Goal: Task Accomplishment & Management: Manage account settings

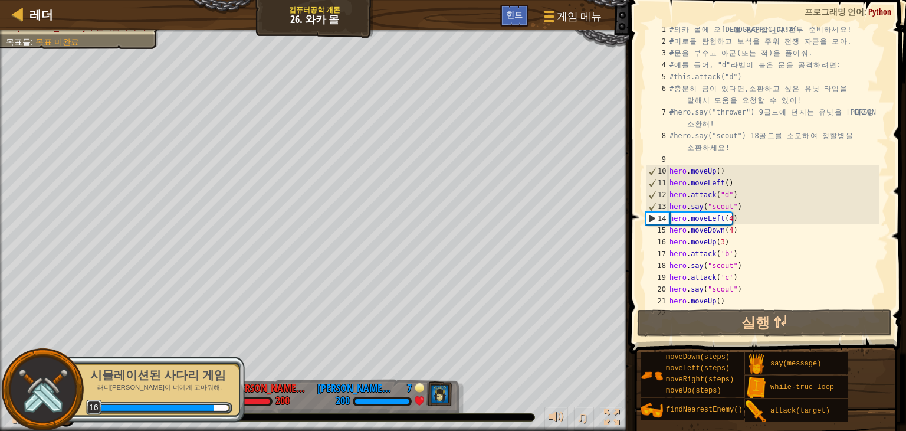
click at [188, 365] on div "시뮬레이션된 사다리 게임 래더빌 시민들이 너에게 고마워해. 16" at bounding box center [152, 389] width 186 height 66
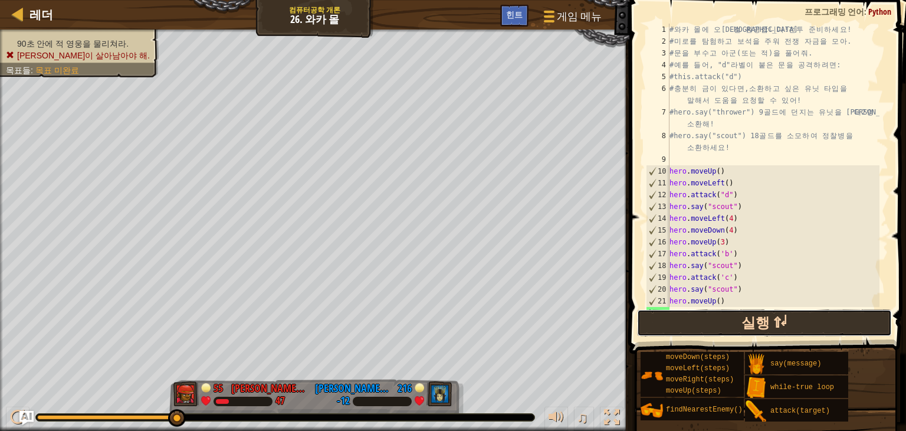
click at [795, 322] on button "실행 ⇧↵" at bounding box center [764, 322] width 255 height 27
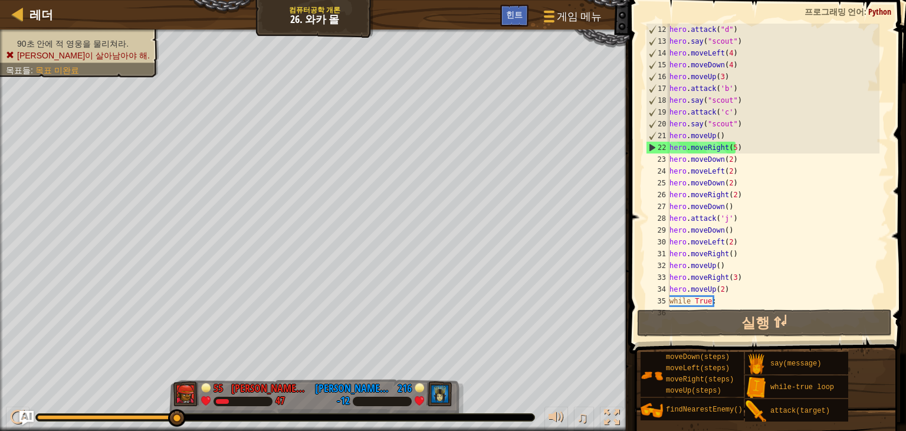
scroll to position [165, 0]
click at [729, 63] on div "hero . attack ( "d" ) hero . say ( "scout" ) hero . moveLeft ( 4 ) hero . moveD…" at bounding box center [773, 177] width 212 height 307
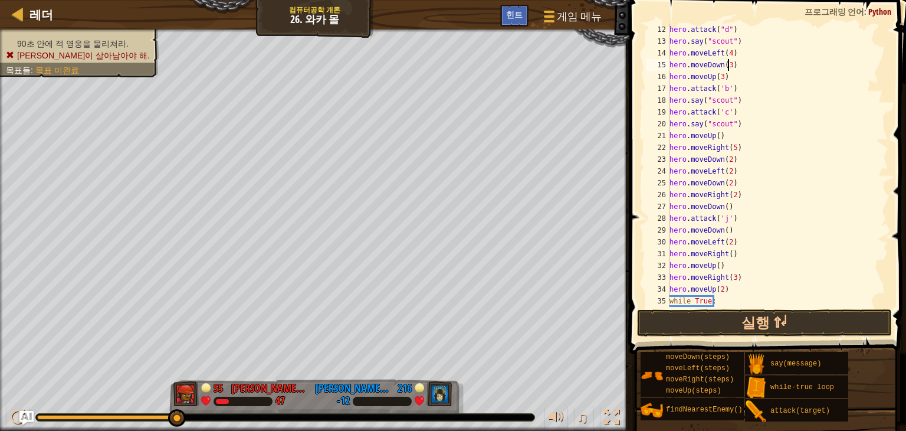
scroll to position [5, 4]
click at [720, 77] on div "hero . attack ( "d" ) hero . say ( "scout" ) hero . moveLeft ( 4 ) hero . moveD…" at bounding box center [773, 177] width 212 height 307
click at [797, 318] on button "실행 ⇧↵" at bounding box center [764, 322] width 255 height 27
click at [727, 64] on div "hero . attack ( "d" ) hero . say ( "scout" ) hero . moveLeft ( 4 ) hero . moveD…" at bounding box center [773, 177] width 212 height 307
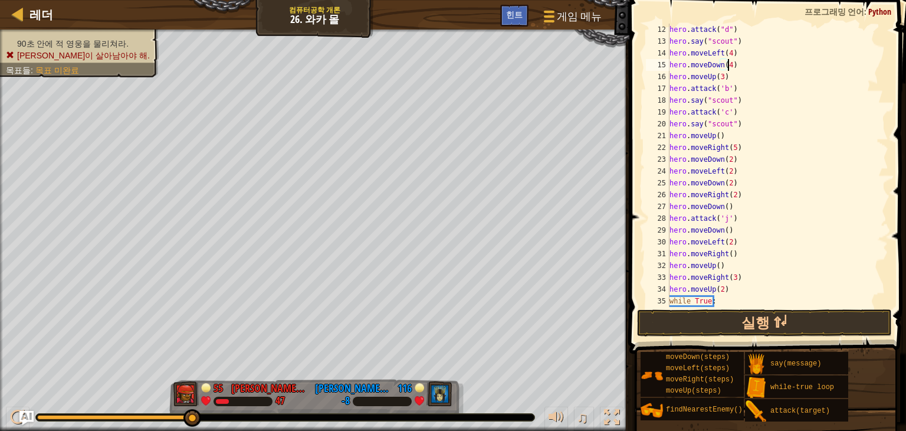
scroll to position [5, 4]
click at [727, 133] on div "hero . attack ( "d" ) hero . say ( "scout" ) hero . moveLeft ( 4 ) hero . moveD…" at bounding box center [773, 177] width 212 height 307
type textarea "hero.moveUp()"
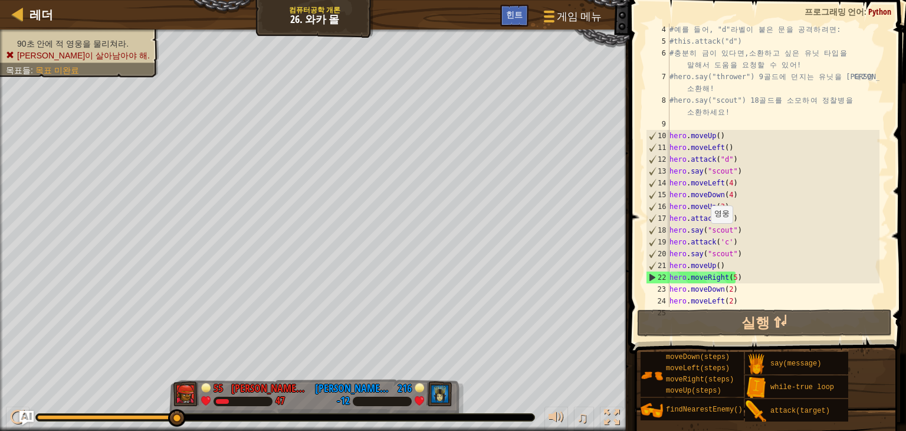
scroll to position [71, 0]
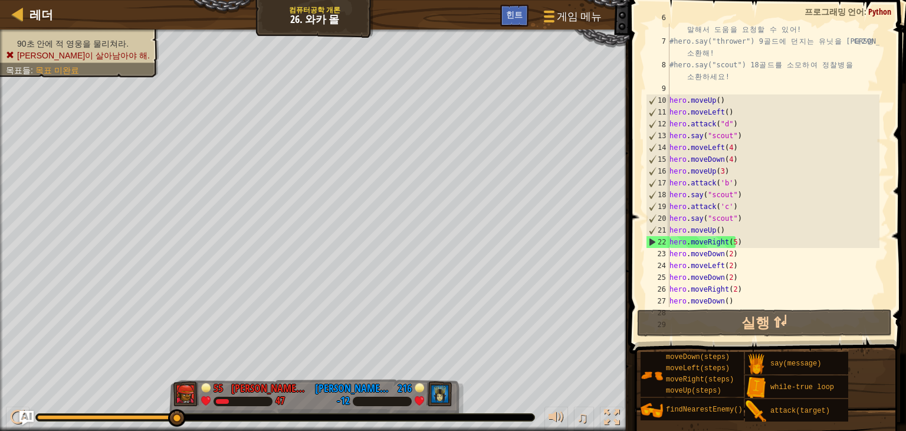
click at [742, 227] on div "# 충 분 히 금 이 있 다 면 , 소 환 하 고 싶 은 유 닛 타 입 을 말 해 서 도 움 을 요 청 할 수 있 어 ! #hero.say("…" at bounding box center [773, 171] width 212 height 319
click at [752, 215] on div "# 충 분 히 금 이 있 다 면 , 소 환 하 고 싶 은 유 닛 타 입 을 말 해 서 도 움 을 요 청 할 수 있 어 ! #hero.say("…" at bounding box center [773, 171] width 212 height 319
type textarea "hero.say("scout")"
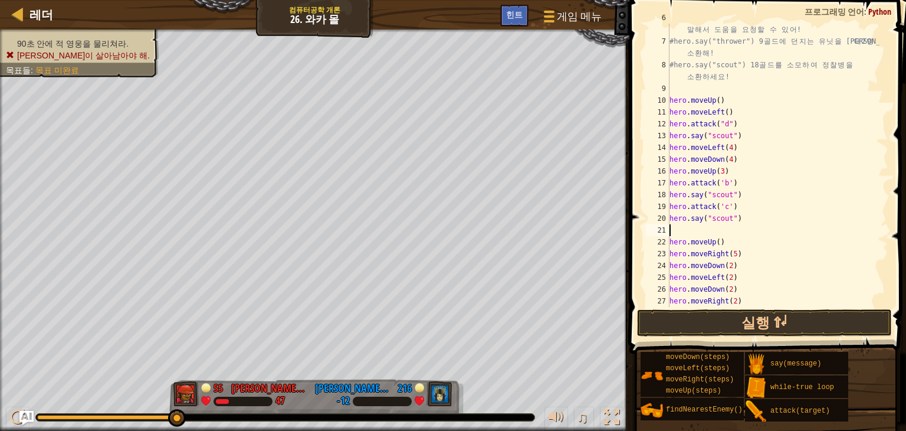
type textarea "h"
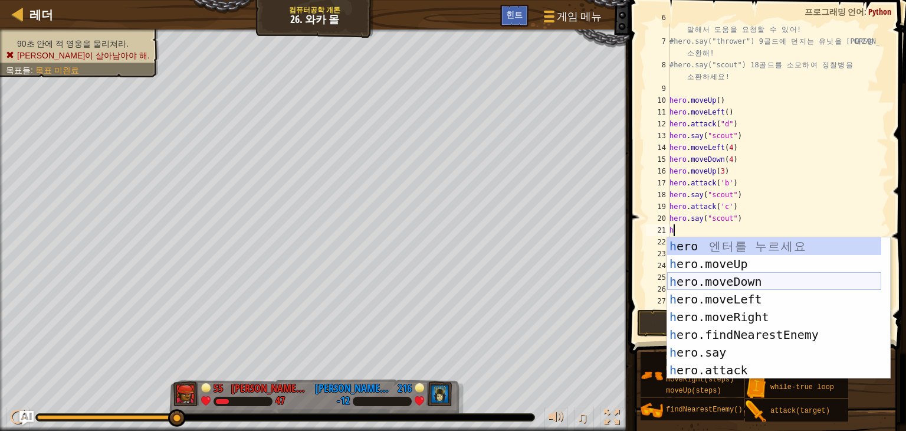
click at [782, 280] on div "h ero 엔 터 를 누 르 세 요 h ero.moveUp 엔 터 를 누 르 세 요 h ero.moveDown 엔 터 를 누 르 세 요 h e…" at bounding box center [774, 325] width 214 height 177
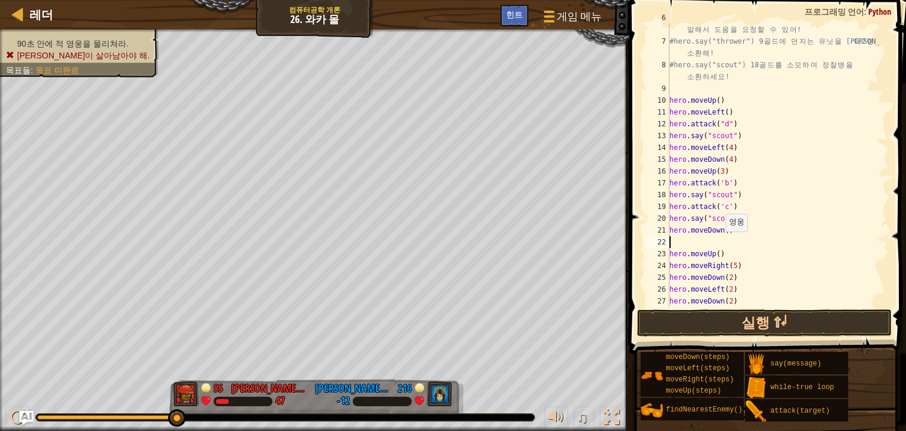
click at [720, 231] on div "# 충 분 히 금 이 있 다 면 , 소 환 하 고 싶 은 유 닛 타 입 을 말 해 서 도 움 을 요 청 할 수 있 어 ! #hero.say("…" at bounding box center [773, 171] width 212 height 319
click at [725, 230] on div "# 충 분 히 금 이 있 다 면 , 소 환 하 고 싶 은 유 닛 타 입 을 말 해 서 도 움 을 요 청 할 수 있 어 ! #hero.say("…" at bounding box center [773, 171] width 212 height 319
type textarea "hero.moveDown(5)"
click at [728, 247] on div "# 충 분 히 금 이 있 다 면 , 소 환 하 고 싶 은 유 닛 타 입 을 말 해 서 도 움 을 요 청 할 수 있 어 ! #hero.say("…" at bounding box center [773, 171] width 212 height 319
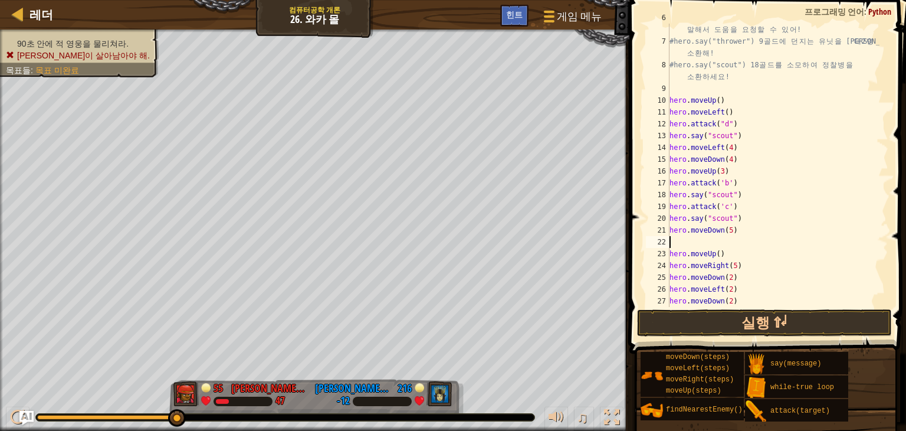
scroll to position [5, 0]
type textarea "w"
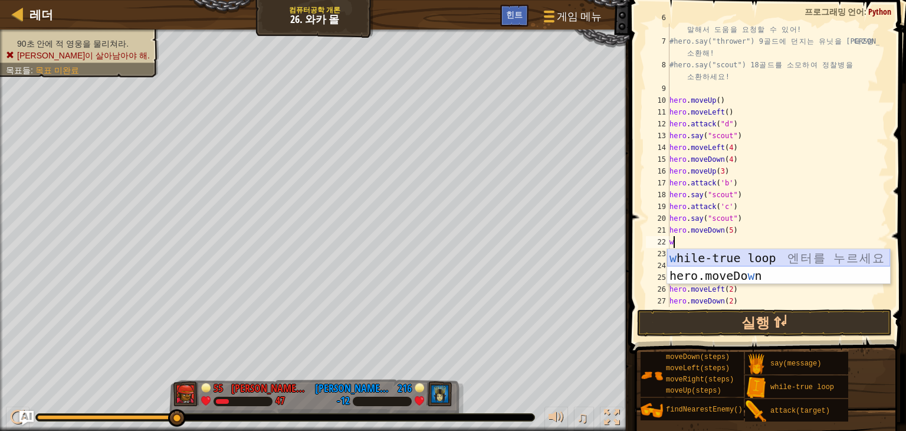
click at [749, 258] on div "w hile-true loop 엔 터 를 누 르 세 요 hero.moveDo w n 엔 터 를 누 르 세 요" at bounding box center [778, 284] width 223 height 71
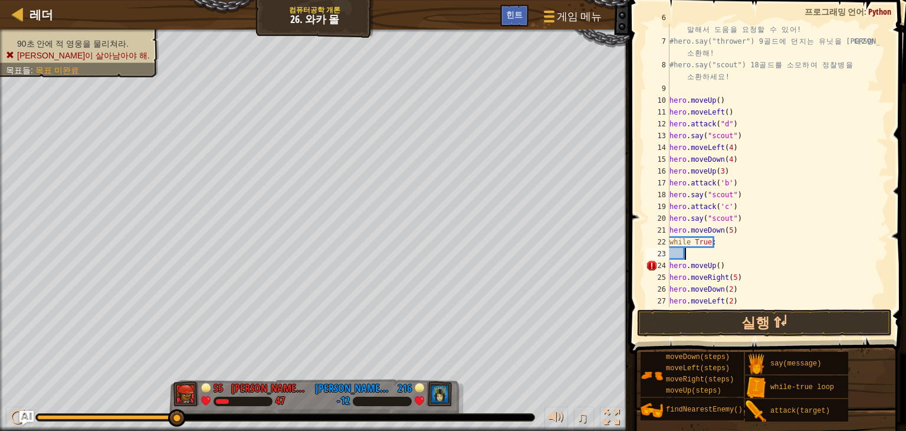
click at [715, 251] on div "# 충 분 히 금 이 있 다 면 , 소 환 하 고 싶 은 유 닛 타 입 을 말 해 서 도 움 을 요 청 할 수 있 어 ! #hero.say("…" at bounding box center [773, 171] width 212 height 319
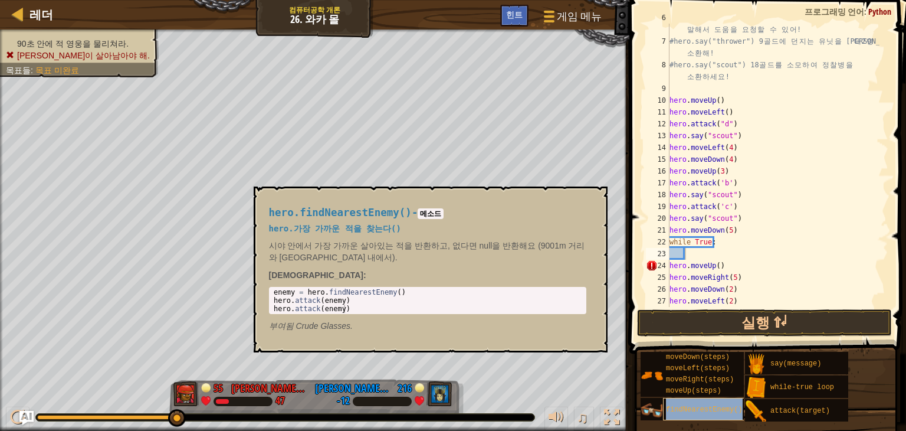
click at [735, 403] on div "findNearestEnemy()" at bounding box center [708, 409] width 91 height 22
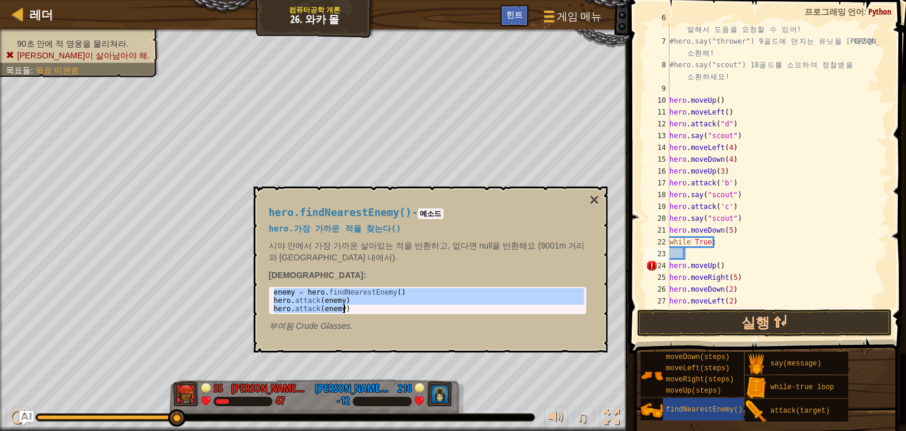
drag, startPoint x: 274, startPoint y: 291, endPoint x: 351, endPoint y: 310, distance: 79.6
click at [351, 310] on div "enemy = hero . findNearestEnemy ( ) hero . attack ( enemy ) hero . attack ( ene…" at bounding box center [427, 308] width 313 height 41
type textarea "hero.attack(enemy) hero.attack(enemy)"
click at [694, 258] on div "# 충 분 히 금 이 있 다 면 , 소 환 하 고 싶 은 유 닛 타 입 을 말 해 서 도 움 을 요 청 할 수 있 어 ! #hero.say("…" at bounding box center [773, 171] width 212 height 319
paste textarea "hero.attack(enemy)"
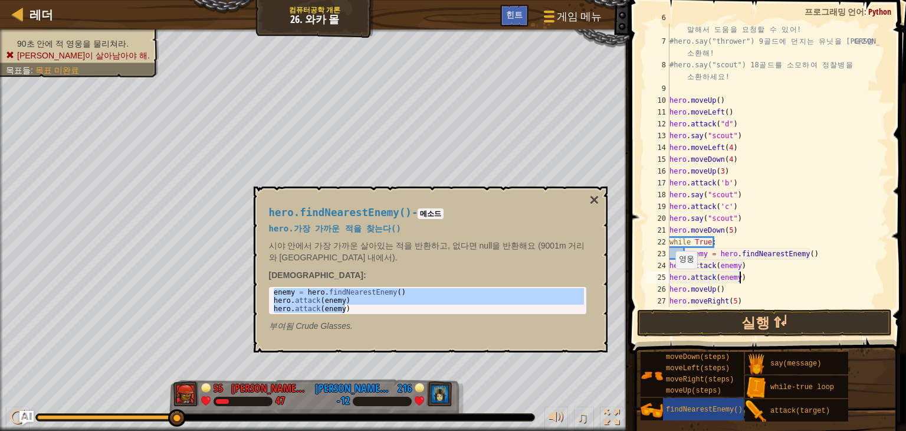
click at [668, 268] on div "24" at bounding box center [658, 266] width 24 height 12
click at [672, 277] on div "# 충 분 히 금 이 있 다 면 , 소 환 하 고 싶 은 유 닛 타 입 을 말 해 서 도 움 을 요 청 할 수 있 어 ! #hero.say("…" at bounding box center [773, 171] width 212 height 319
click at [670, 275] on div "# 충 분 히 금 이 있 다 면 , 소 환 하 고 싶 은 유 닛 타 입 을 말 해 서 도 움 을 요 청 할 수 있 어 ! #hero.say("…" at bounding box center [773, 171] width 212 height 319
click at [743, 317] on button "실행 ⇧↵" at bounding box center [764, 322] width 255 height 27
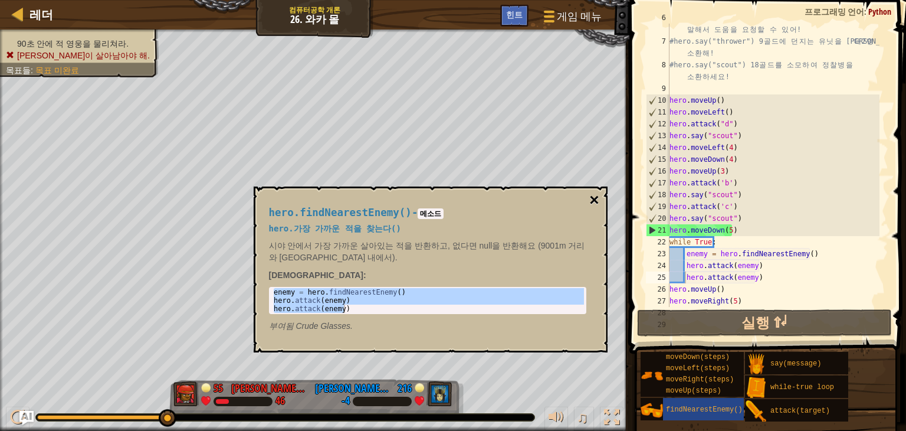
click at [594, 195] on button "×" at bounding box center [593, 200] width 9 height 17
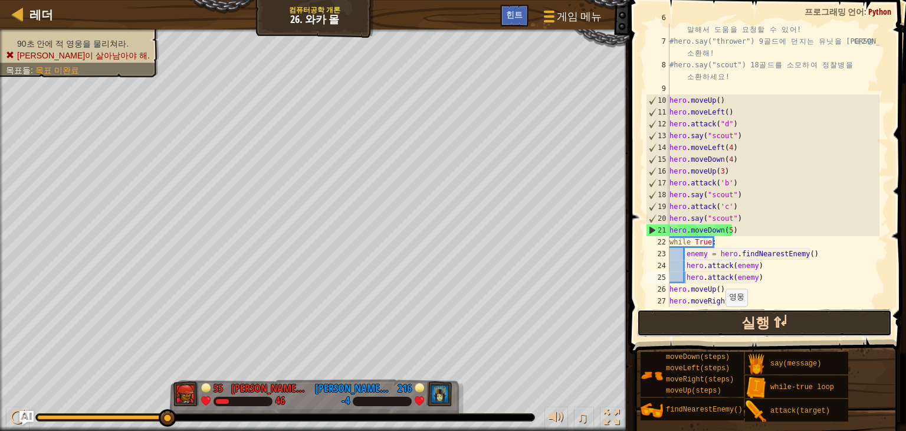
click at [723, 314] on button "실행 ⇧↵" at bounding box center [764, 322] width 255 height 27
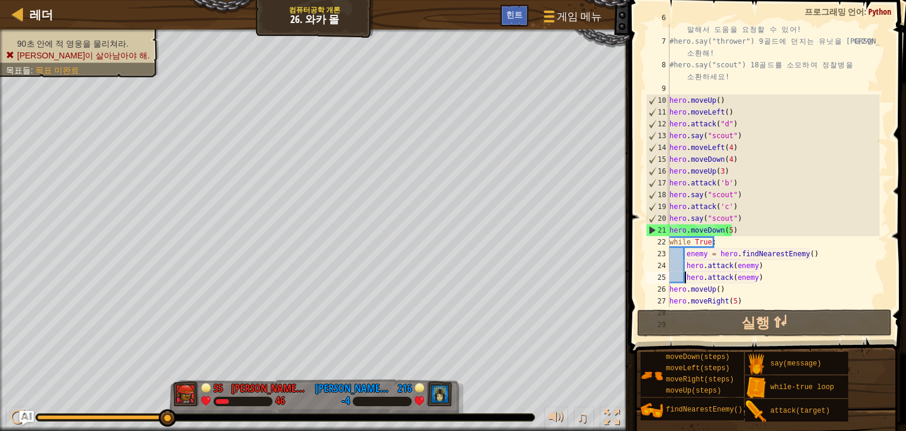
click at [735, 230] on div "# 충 분 히 금 이 있 다 면 , 소 환 하 고 싶 은 유 닛 타 입 을 말 해 서 도 움 을 요 청 할 수 있 어 ! #hero.say("…" at bounding box center [773, 171] width 212 height 319
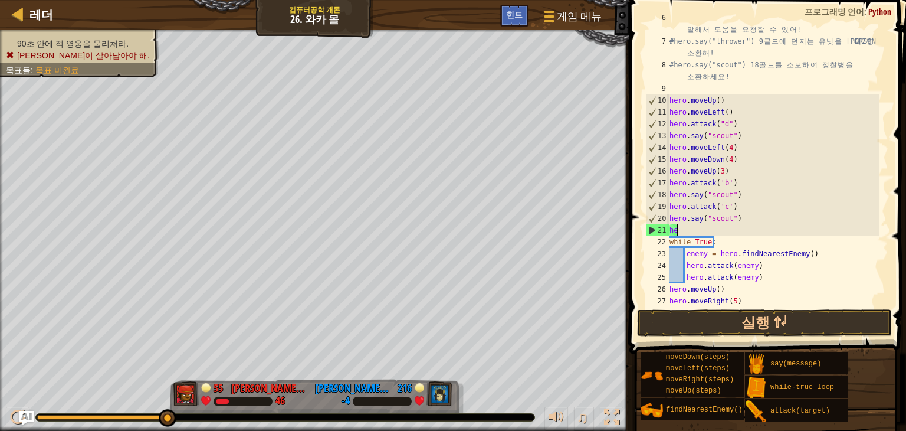
type textarea "h"
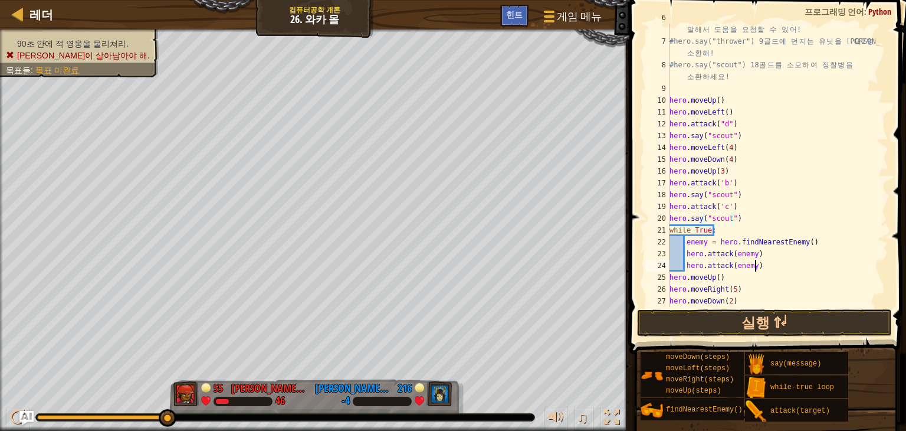
click at [759, 268] on div "# 충 분 히 금 이 있 다 면 , 소 환 하 고 싶 은 유 닛 타 입 을 말 해 서 도 움 을 요 청 할 수 있 어 ! #hero.say("…" at bounding box center [773, 171] width 212 height 319
drag, startPoint x: 740, startPoint y: 319, endPoint x: 746, endPoint y: 323, distance: 6.7
click at [742, 319] on button "실행 ⇧↵" at bounding box center [764, 322] width 255 height 27
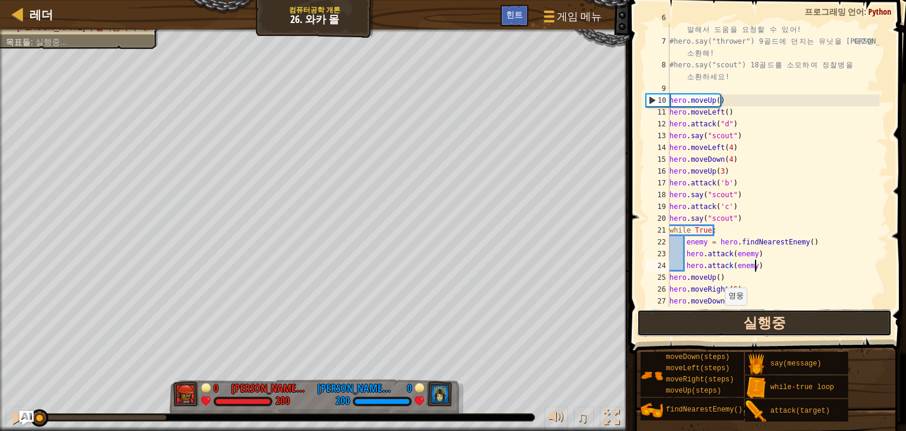
click at [748, 325] on button "실행중" at bounding box center [764, 322] width 255 height 27
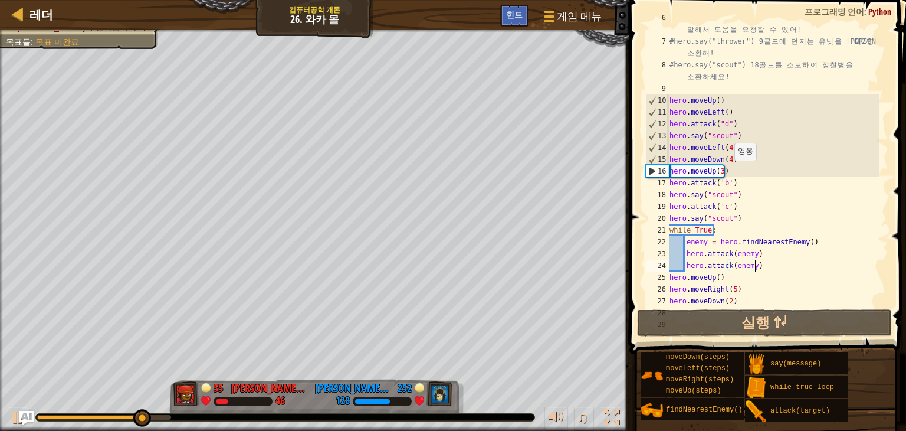
click at [728, 160] on div "# 충 분 히 금 이 있 다 면 , 소 환 하 고 싶 은 유 닛 타 입 을 말 해 서 도 움 을 요 청 할 수 있 어 ! #hero.say("…" at bounding box center [773, 171] width 212 height 319
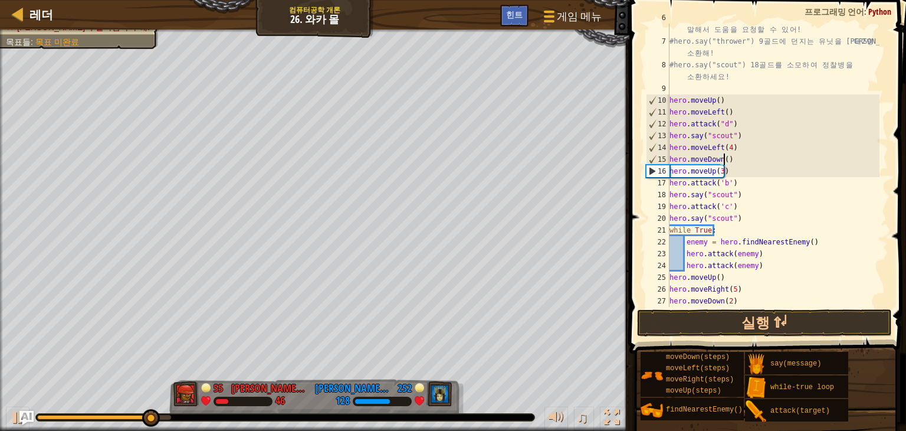
scroll to position [5, 4]
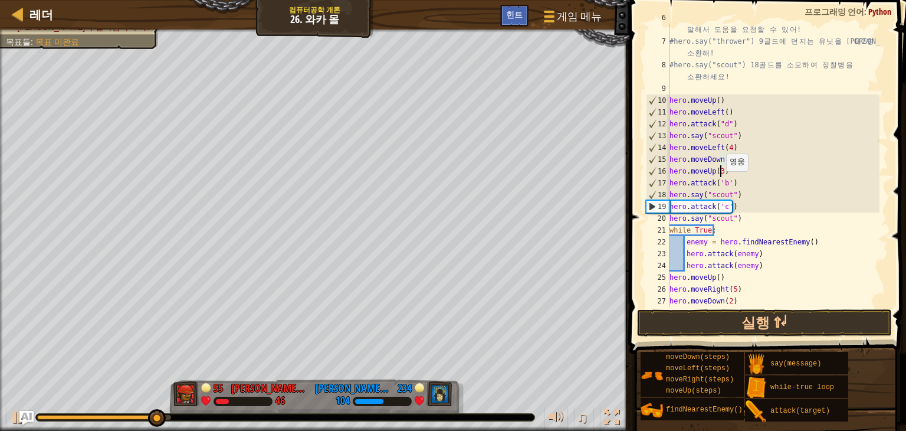
click at [720, 171] on div "# 충 분 히 금 이 있 다 면 , 소 환 하 고 싶 은 유 닛 타 입 을 말 해 서 도 움 을 요 청 할 수 있 어 ! #hero.say("…" at bounding box center [773, 171] width 212 height 319
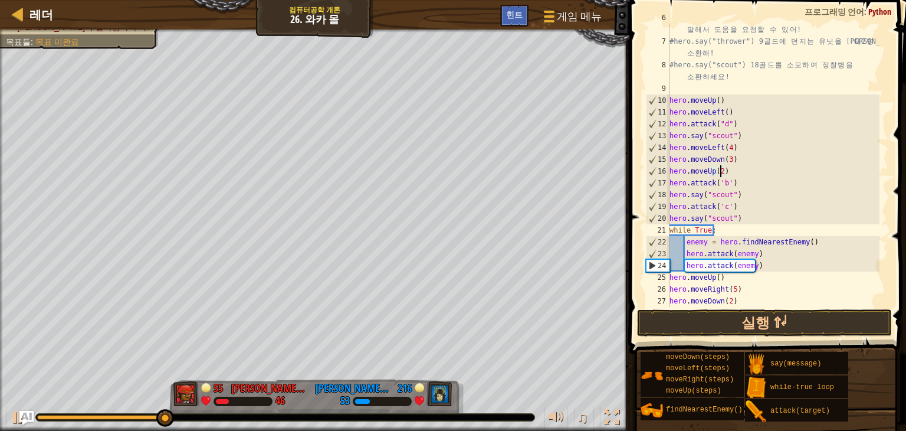
scroll to position [5, 4]
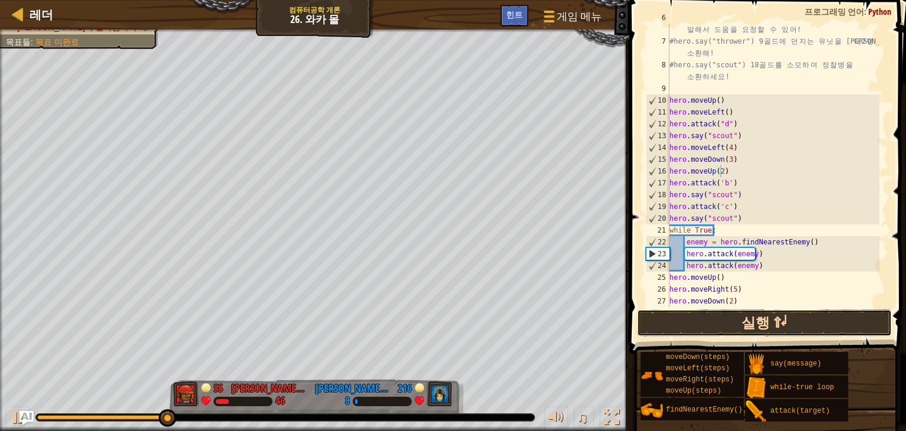
click at [780, 326] on button "실행 ⇧↵" at bounding box center [764, 322] width 255 height 27
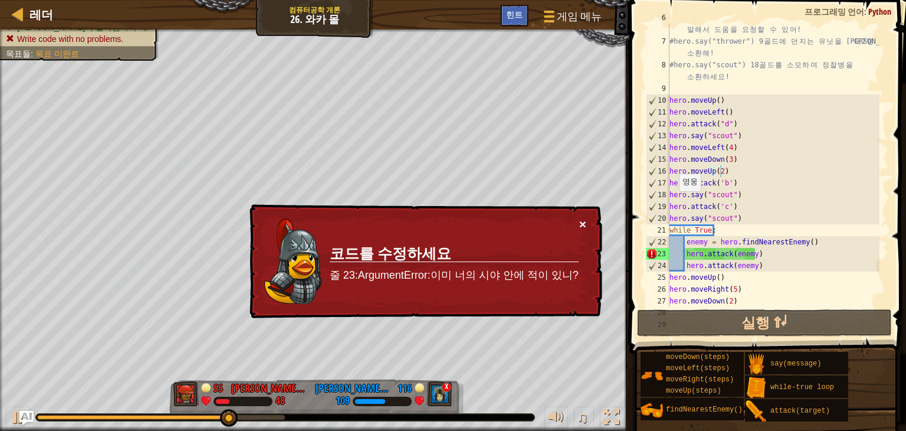
click at [585, 221] on button "×" at bounding box center [582, 224] width 7 height 12
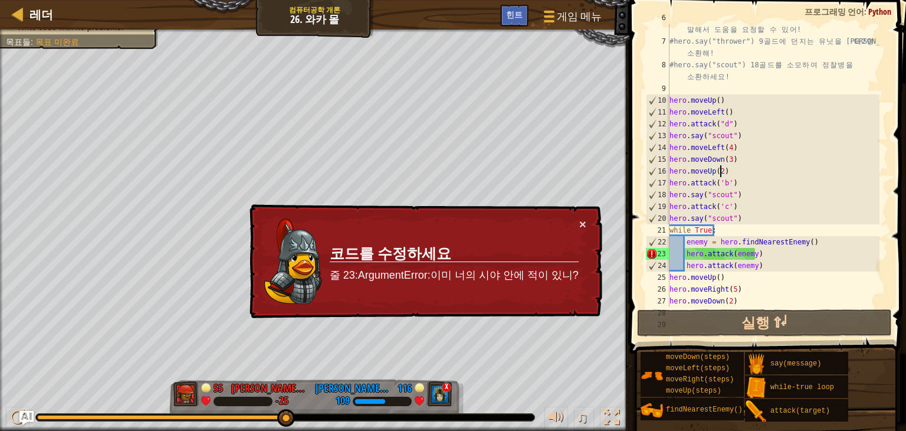
click at [765, 254] on div "# 충 분 히 금 이 있 다 면 , 소 환 하 고 싶 은 유 닛 타 입 을 말 해 서 도 움 을 요 청 할 수 있 어 ! #hero.say("…" at bounding box center [773, 171] width 212 height 319
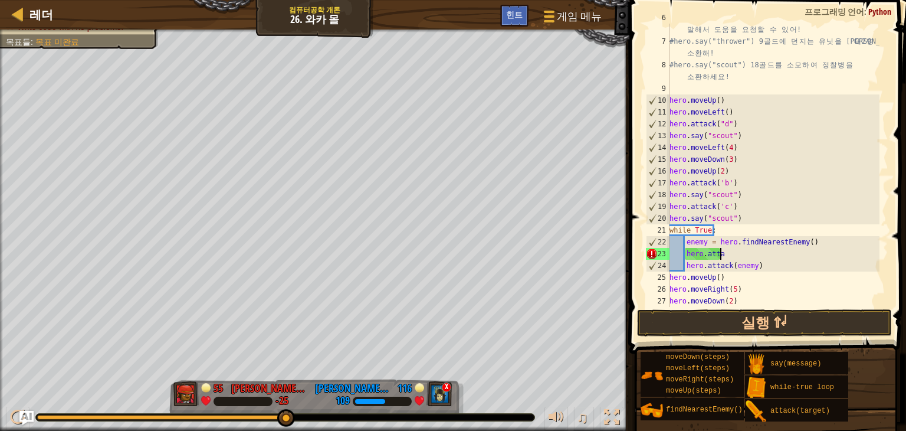
scroll to position [5, 3]
type textarea "h"
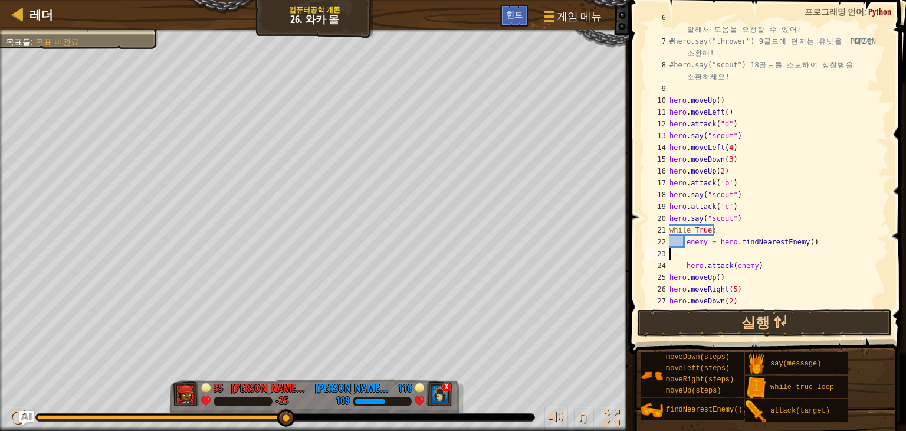
scroll to position [5, 0]
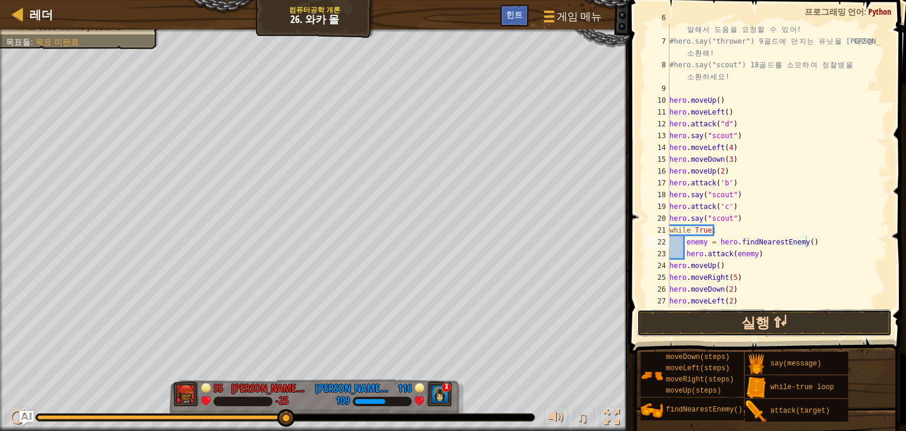
click at [810, 323] on button "실행 ⇧↵" at bounding box center [764, 322] width 255 height 27
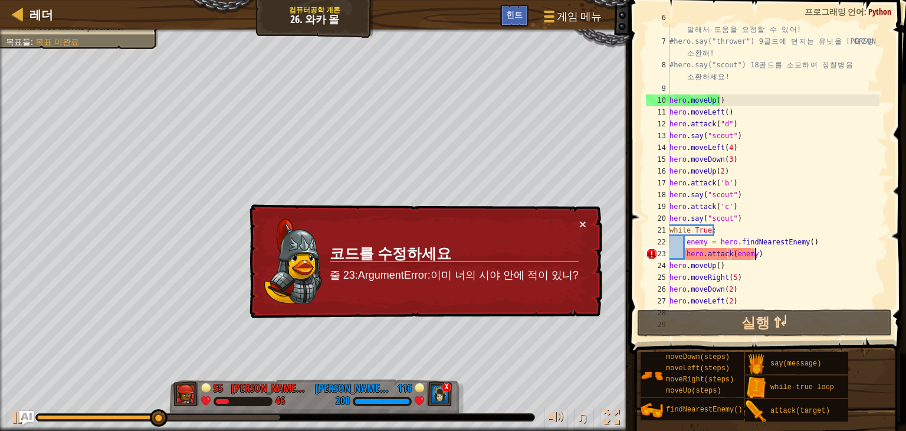
click at [769, 258] on div "# 충 분 히 금 이 있 다 면 , 소 환 하 고 싶 은 유 닛 타 입 을 말 해 서 도 움 을 요 청 할 수 있 어 ! #hero.say("…" at bounding box center [773, 171] width 212 height 319
click at [745, 219] on div "# 충 분 히 금 이 있 다 면 , 소 환 하 고 싶 은 유 닛 타 입 을 말 해 서 도 움 을 요 청 할 수 있 어 ! #hero.say("…" at bounding box center [773, 171] width 212 height 319
type textarea "hero.say("scout")"
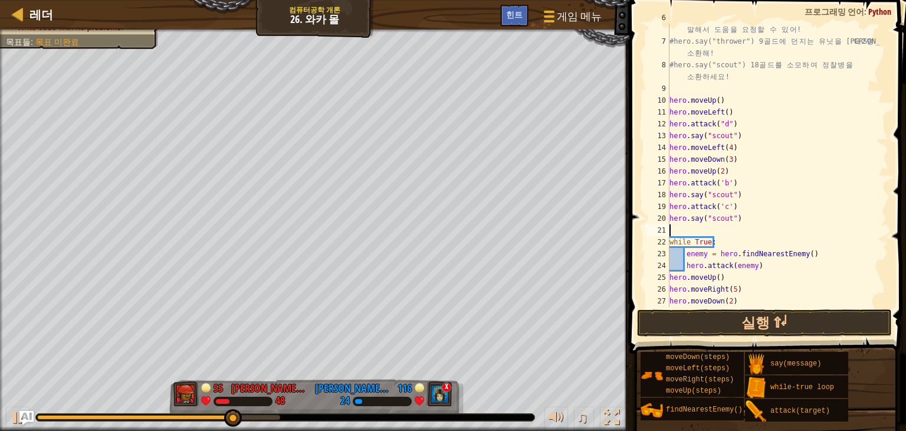
type textarea "n"
type textarea "m"
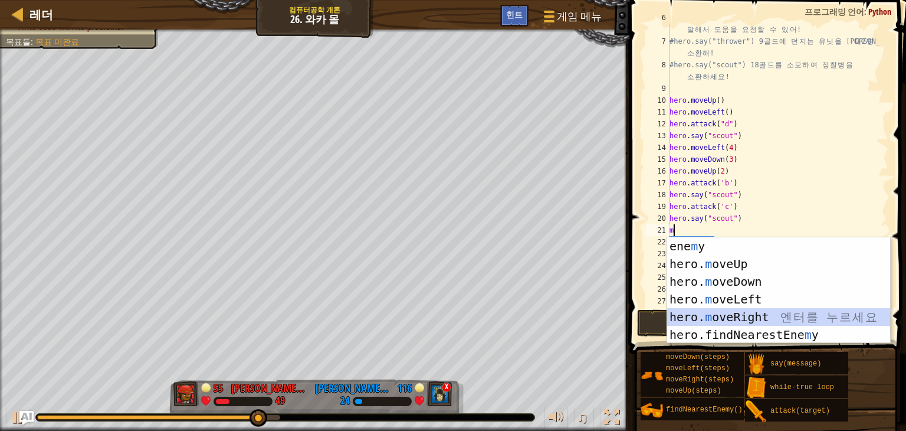
click at [760, 310] on div "ene m y 엔 터 를 누 르 세 요 hero. m oveUp 엔 터 를 누 르 세 요 hero. m oveDown 엔 터 를 누 르 세 요…" at bounding box center [778, 308] width 223 height 142
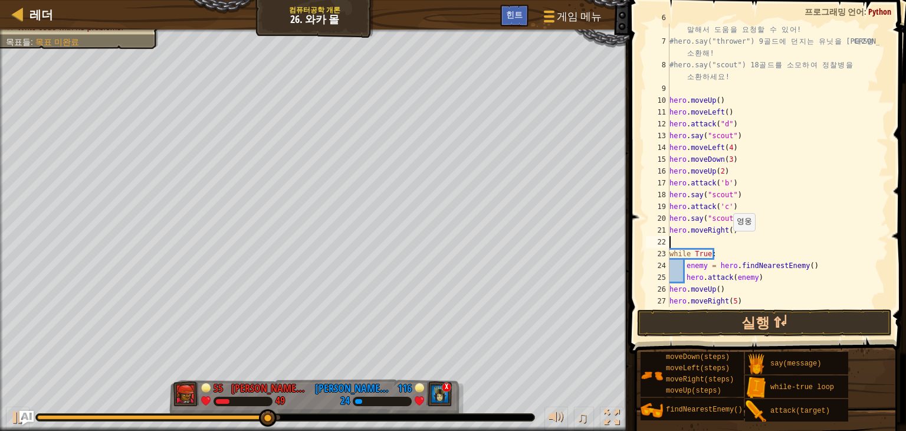
click at [727, 230] on div "# 충 분 히 금 이 있 다 면 , 소 환 하 고 싶 은 유 닛 타 입 을 말 해 서 도 움 을 요 청 할 수 있 어 ! #hero.say("…" at bounding box center [773, 171] width 212 height 319
type textarea "hero.moveRight(5)"
click at [745, 244] on div "# 충 분 히 금 이 있 다 면 , 소 환 하 고 싶 은 유 닛 타 입 을 말 해 서 도 움 을 요 청 할 수 있 어 ! #hero.say("…" at bounding box center [773, 171] width 212 height 319
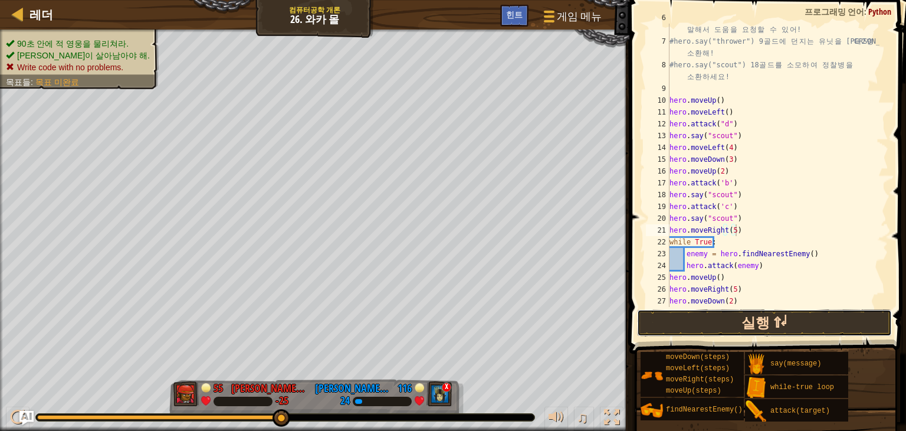
click at [775, 320] on button "실행 ⇧↵" at bounding box center [764, 322] width 255 height 27
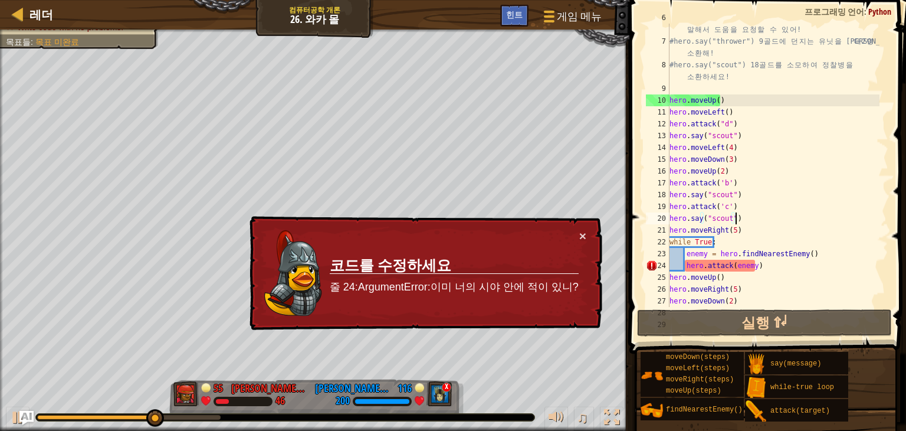
click at [749, 219] on div "# 충 분 히 금 이 있 다 면 , 소 환 하 고 싶 은 유 닛 타 입 을 말 해 서 도 움 을 요 청 할 수 있 어 ! #hero.say("…" at bounding box center [773, 171] width 212 height 319
type textarea "hero.say("scout")"
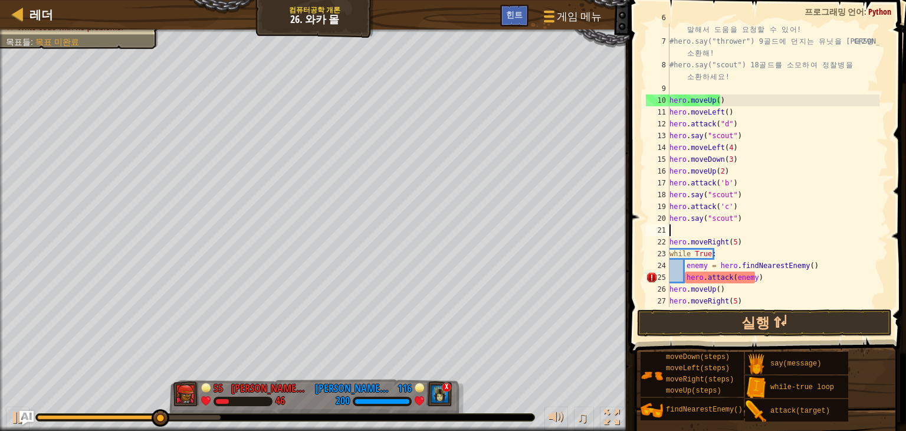
type textarea "h"
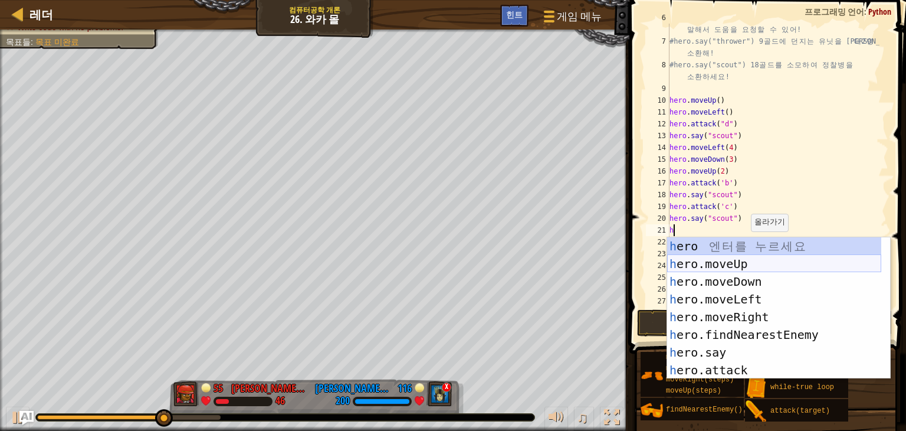
click at [766, 268] on div "h ero 엔 터 를 누 르 세 요 h ero.moveUp 엔 터 를 누 르 세 요 h ero.moveDown 엔 터 를 누 르 세 요 h e…" at bounding box center [774, 325] width 214 height 177
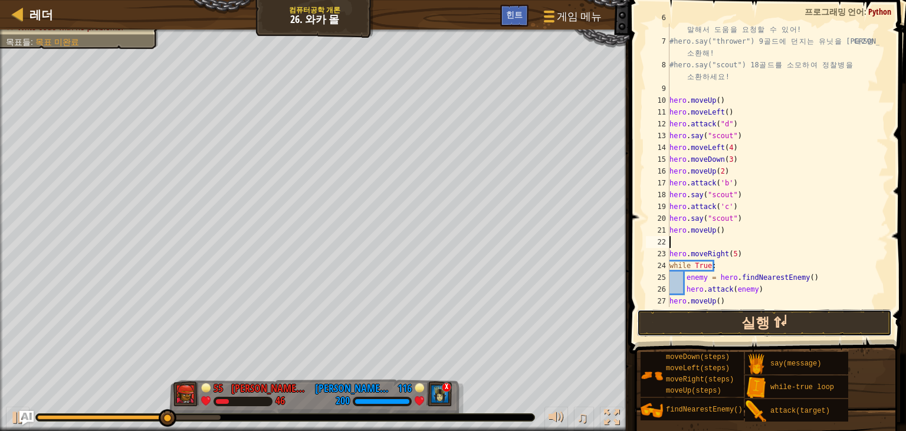
click at [758, 320] on button "실행 ⇧↵" at bounding box center [764, 322] width 255 height 27
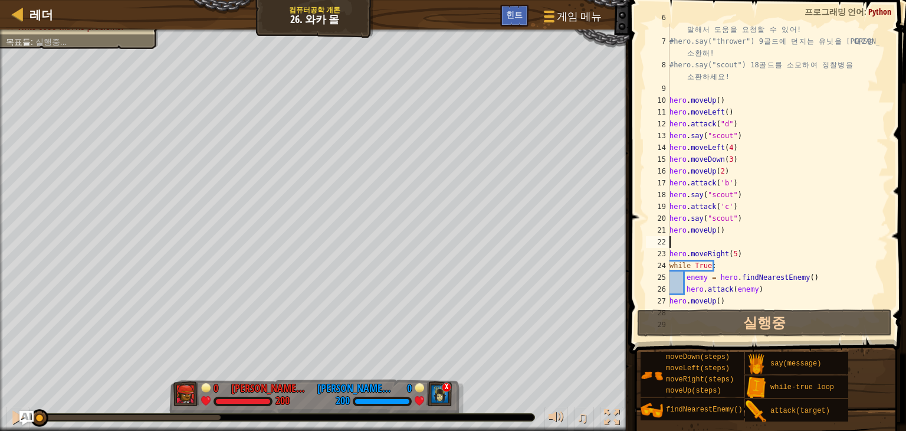
click at [717, 245] on div "# 충 분 히 금 이 있 다 면 , 소 환 하 고 싶 은 유 닛 타 입 을 말 해 서 도 움 을 요 청 할 수 있 어 ! #hero.say("…" at bounding box center [773, 171] width 212 height 319
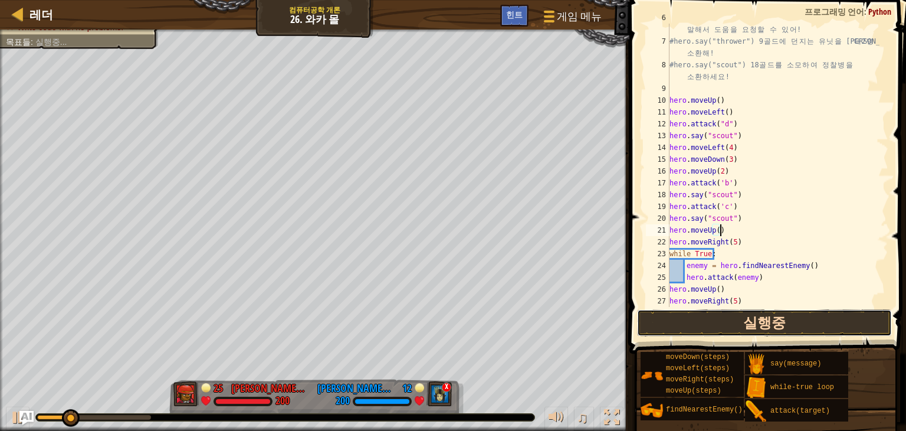
click at [748, 334] on button "실행중" at bounding box center [764, 322] width 255 height 27
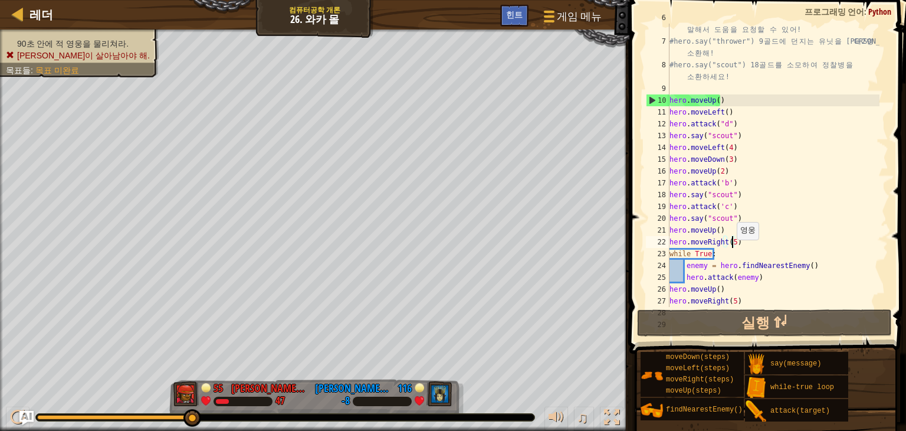
click at [731, 239] on div "# 충 분 히 금 이 있 다 면 , 소 환 하 고 싶 은 유 닛 타 입 을 말 해 서 도 움 을 요 청 할 수 있 어 ! #hero.say("…" at bounding box center [773, 171] width 212 height 319
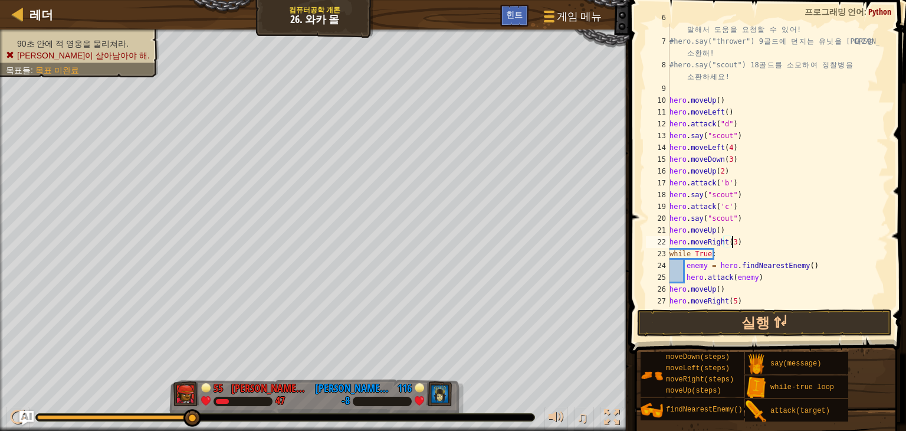
scroll to position [5, 5]
click at [786, 322] on button "실행 ⇧↵" at bounding box center [764, 322] width 255 height 27
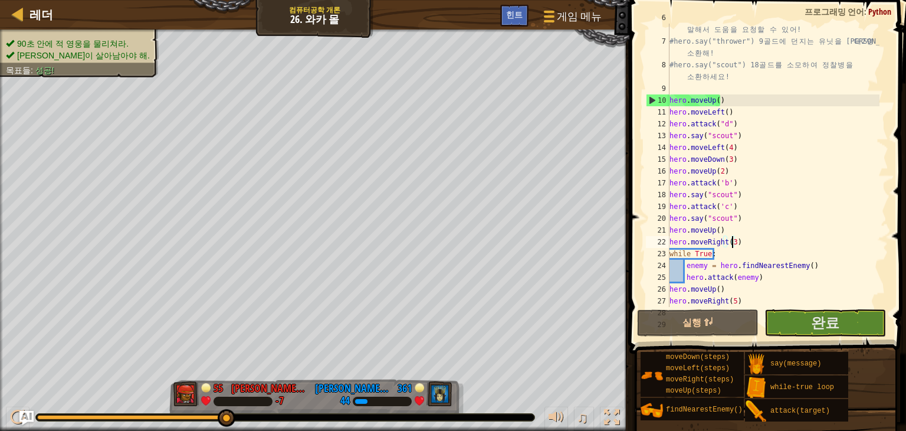
click at [804, 232] on div "# 충 분 히 금 이 있 다 면 , 소 환 하 고 싶 은 유 닛 타 입 을 말 해 서 도 움 을 요 청 할 수 있 어 ! #hero.say("…" at bounding box center [773, 171] width 212 height 319
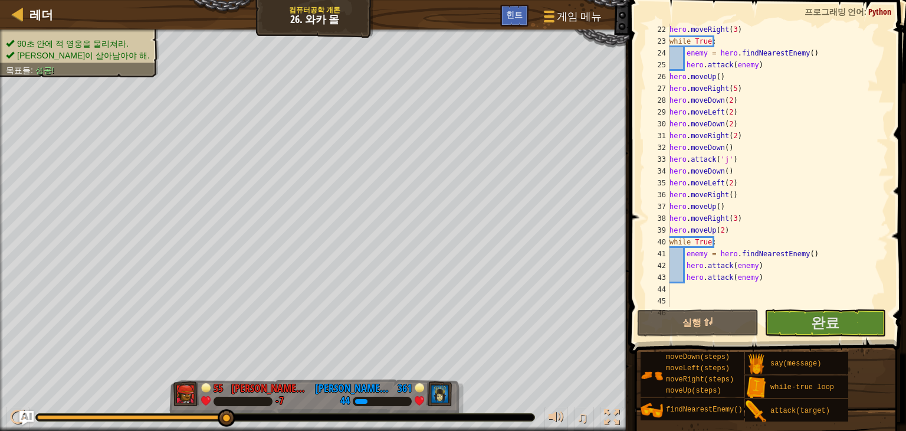
scroll to position [283, 0]
click at [763, 71] on div "hero . moveRight ( 3 ) while True : enemy = hero . findNearestEnemy ( ) hero . …" at bounding box center [773, 177] width 212 height 307
click at [765, 64] on div "hero . moveRight ( 3 ) while True : enemy = hero . findNearestEnemy ( ) hero . …" at bounding box center [773, 177] width 212 height 307
type textarea "h"
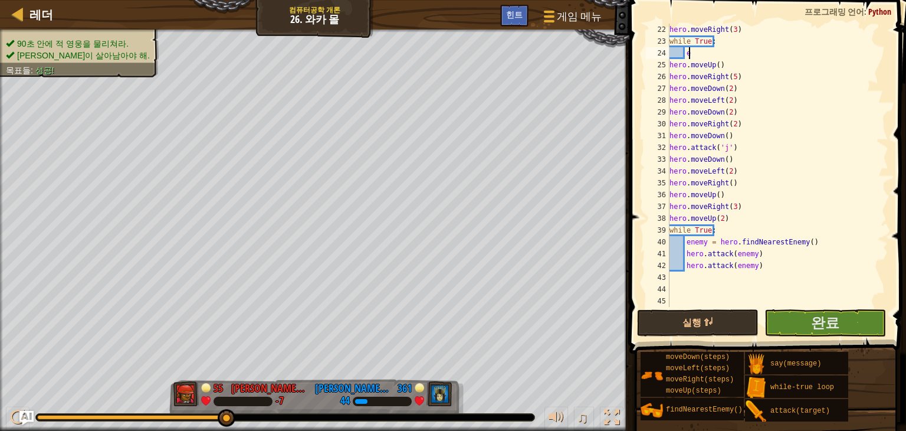
type textarea "e"
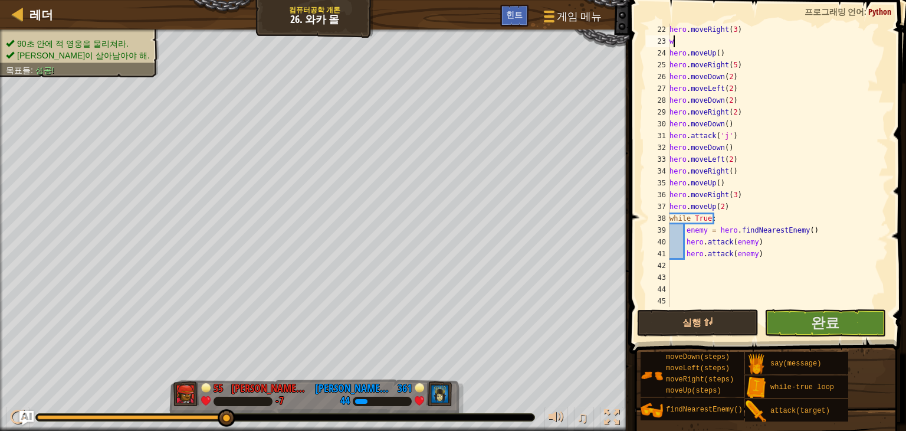
type textarea "w"
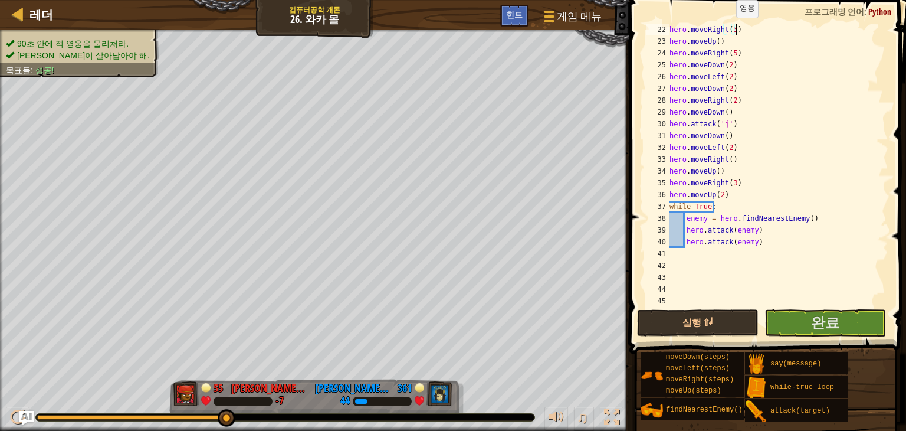
click at [730, 29] on div "hero . moveRight ( 3 ) hero . moveUp ( ) hero . moveRight ( 5 ) hero . moveDown…" at bounding box center [773, 177] width 212 height 307
click at [732, 28] on div "hero . moveRight ( 3 ) hero . moveUp ( ) hero . moveRight ( 5 ) hero . moveDown…" at bounding box center [773, 177] width 212 height 307
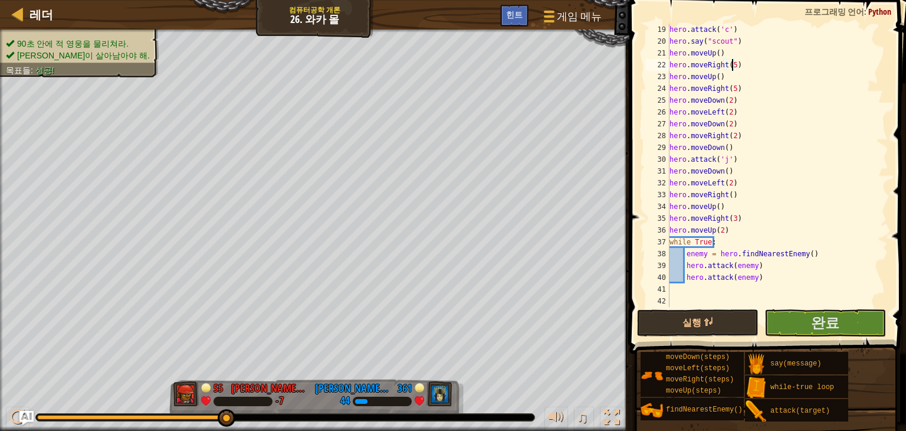
scroll to position [106, 0]
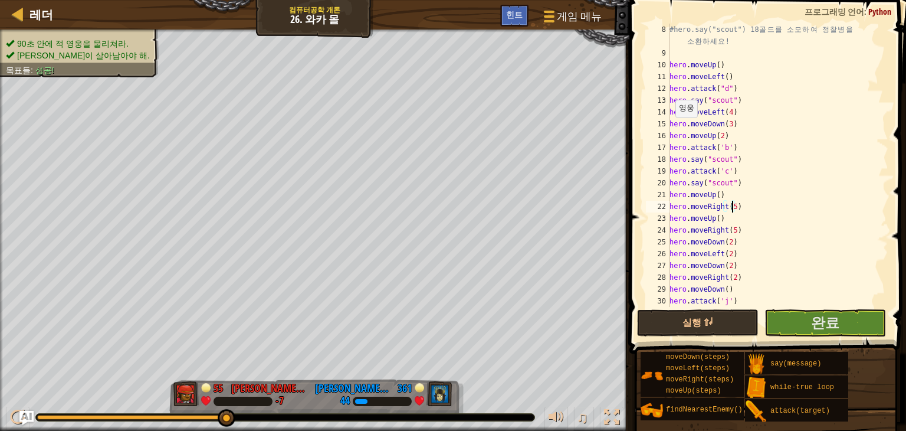
type textarea "hero.moveRight(5)"
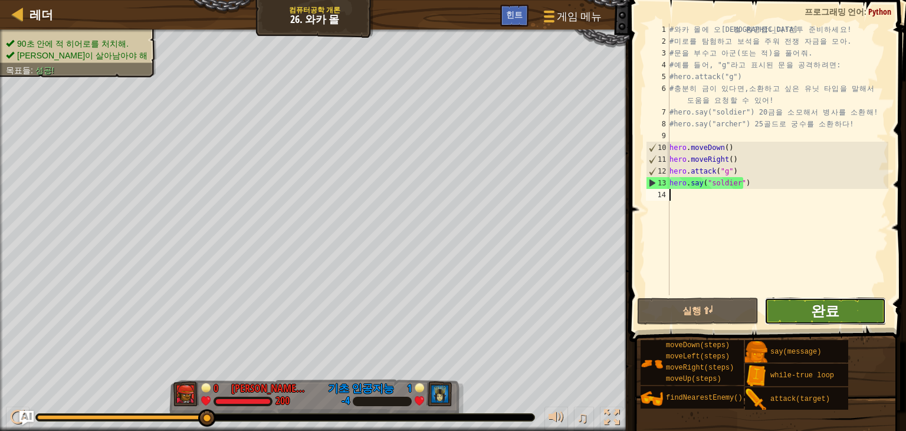
click at [815, 317] on span "완료" at bounding box center [825, 310] width 28 height 19
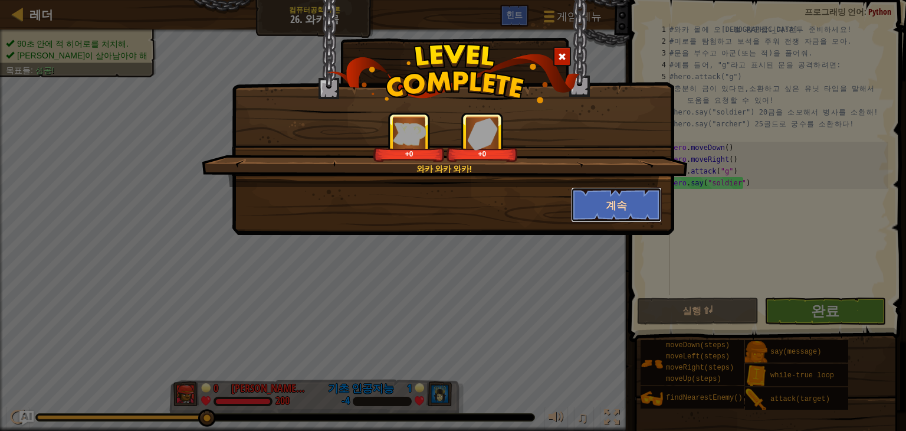
click at [596, 207] on button "계속" at bounding box center [616, 204] width 91 height 35
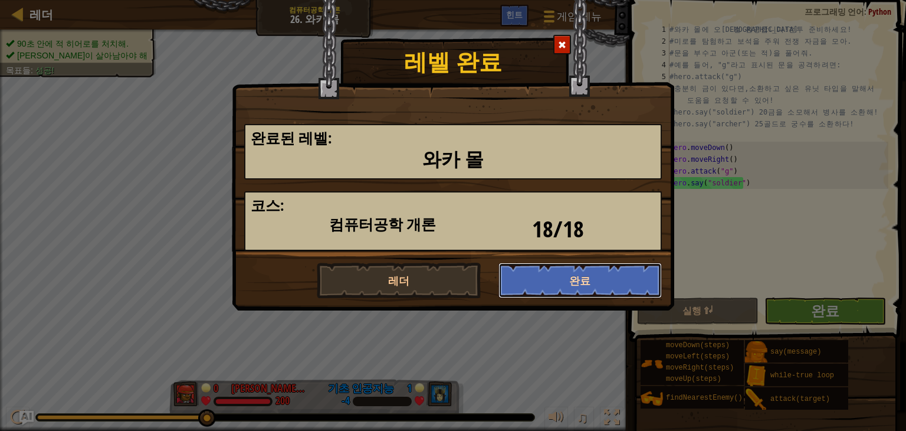
click at [555, 270] on button "완료" at bounding box center [581, 280] width 164 height 35
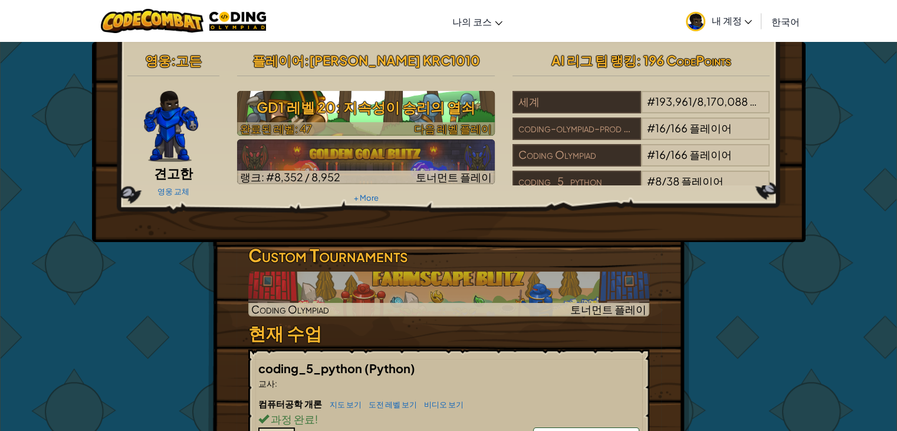
click at [415, 116] on h3 "GD1 레벨 20: 지속성이 승리의 열쇠" at bounding box center [366, 107] width 258 height 27
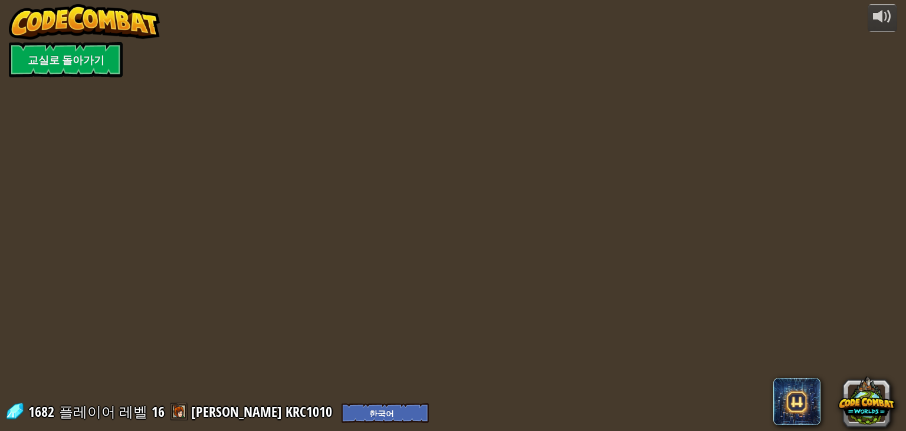
select select "ko"
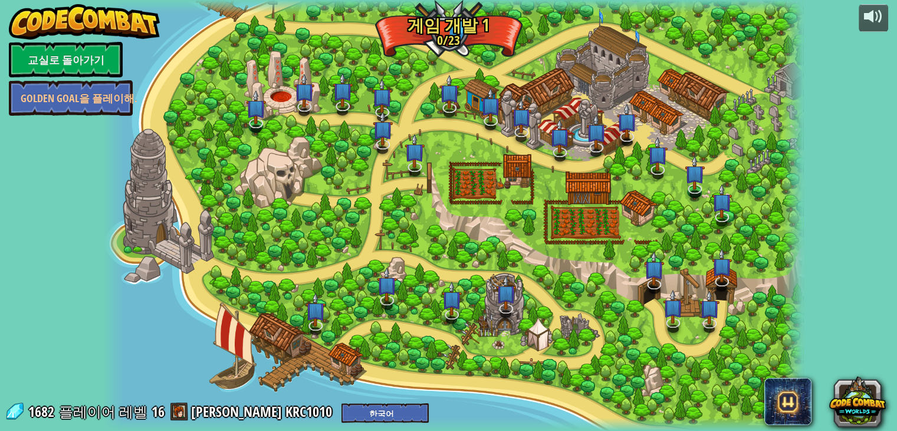
select select "ko"
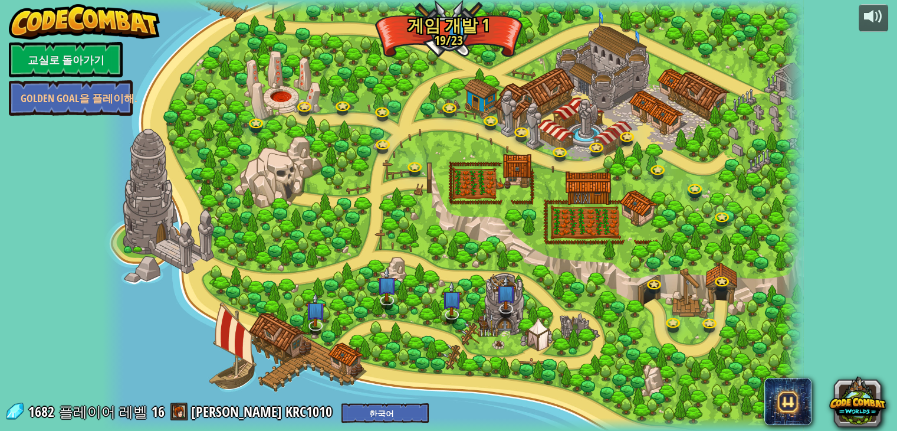
select select "ko"
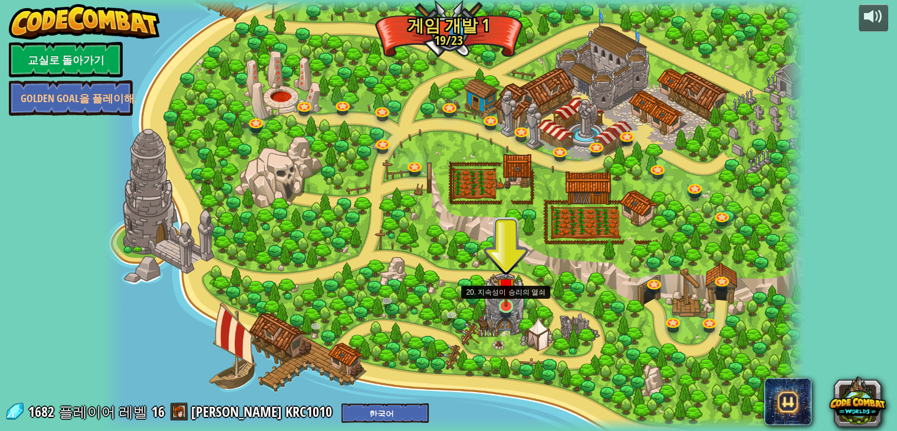
click at [505, 305] on img at bounding box center [506, 286] width 18 height 41
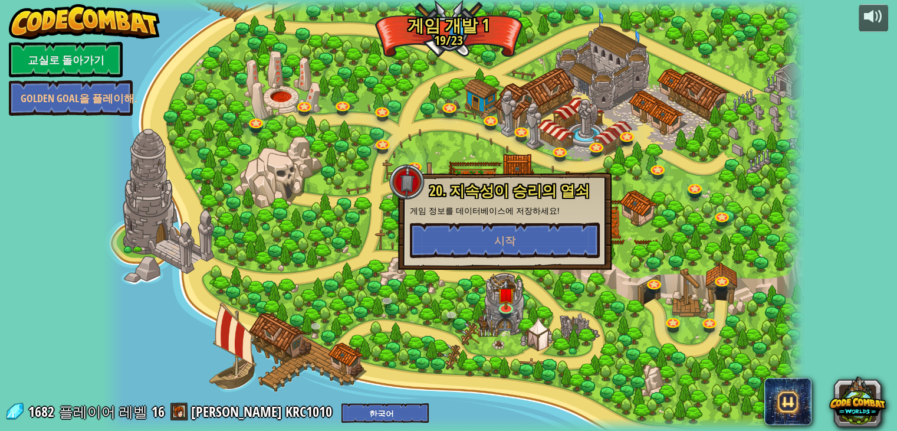
click at [518, 263] on div "20. 지속성이 승리의 열쇠 게임 정보를 데이터베이스에 저장하세요! 시작" at bounding box center [505, 221] width 214 height 97
click at [521, 251] on button "시작" at bounding box center [505, 239] width 190 height 35
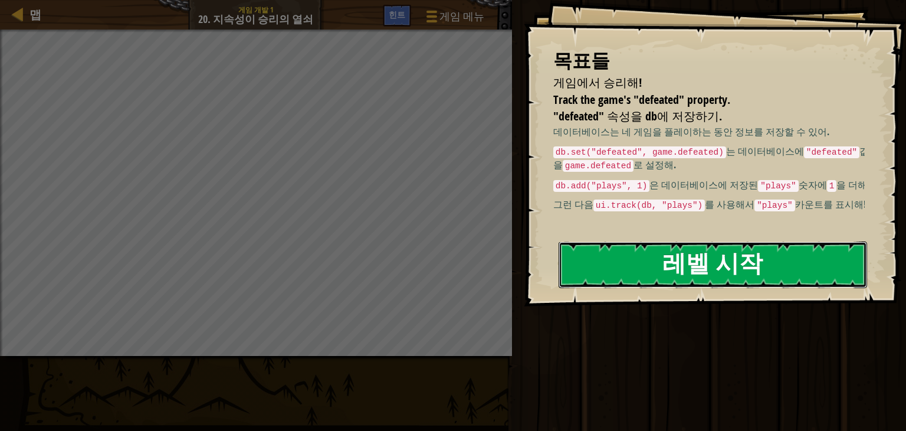
click at [654, 276] on button "레벨 시작" at bounding box center [713, 264] width 309 height 47
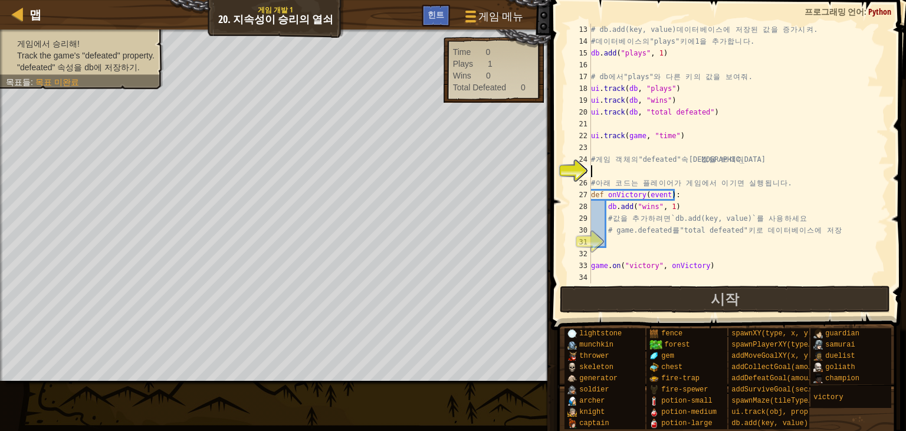
scroll to position [142, 0]
click at [670, 301] on button "시작" at bounding box center [725, 299] width 331 height 27
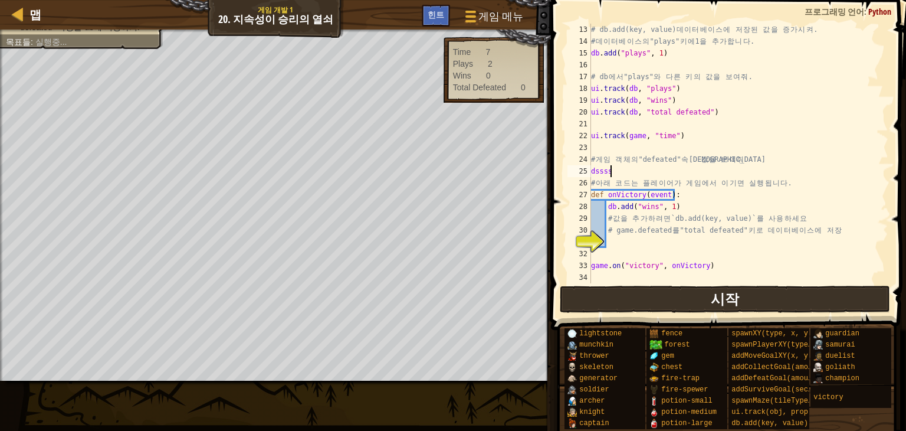
scroll to position [5, 1]
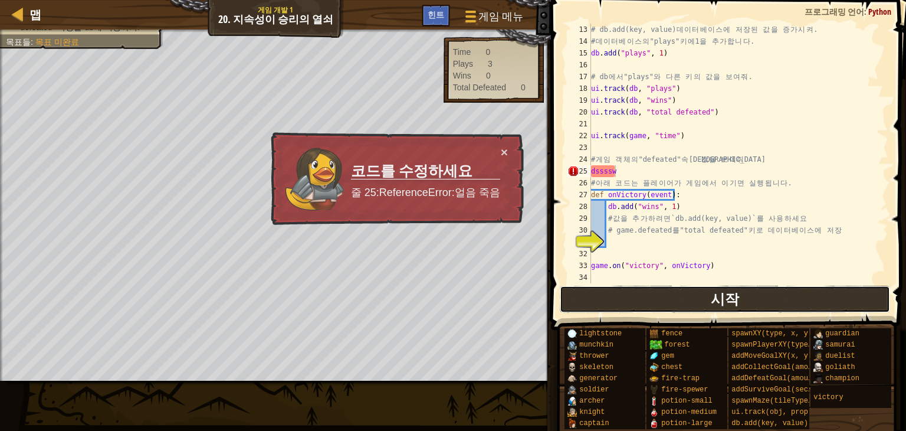
click at [637, 296] on button "시작" at bounding box center [725, 299] width 331 height 27
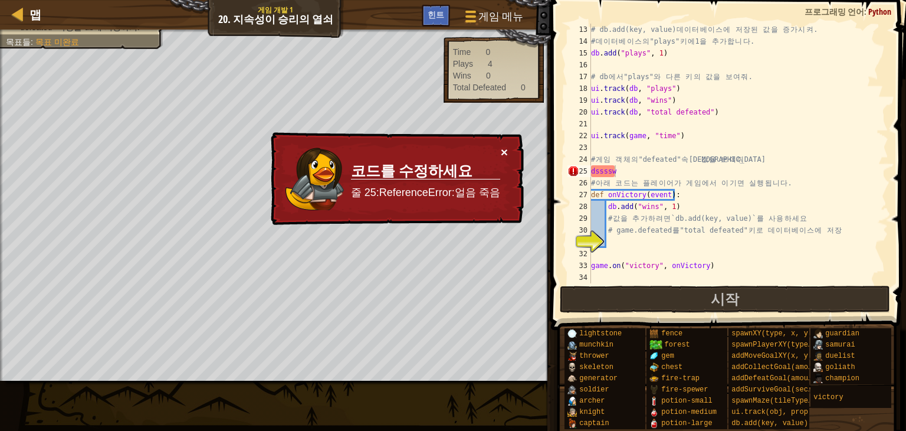
click at [503, 152] on button "×" at bounding box center [504, 150] width 8 height 12
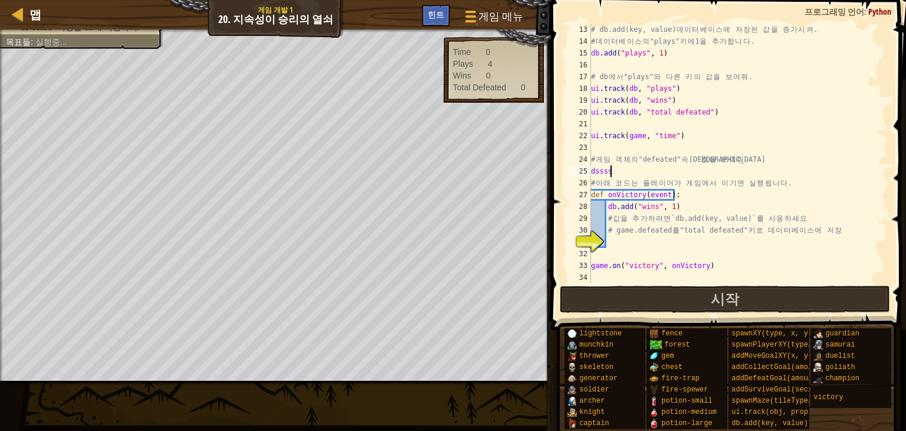
type textarea "d"
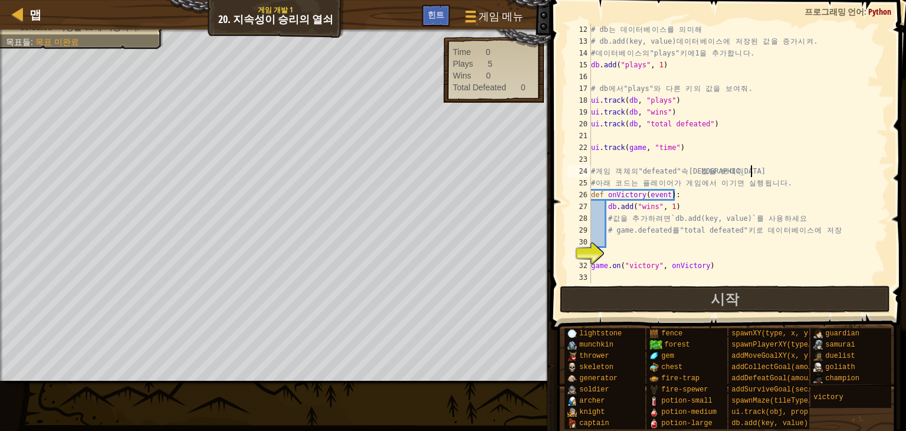
scroll to position [130, 0]
click at [654, 292] on button "시작" at bounding box center [725, 299] width 331 height 27
type textarea "# 게임 객체의 "defeated" 속성 값을 보여줘"
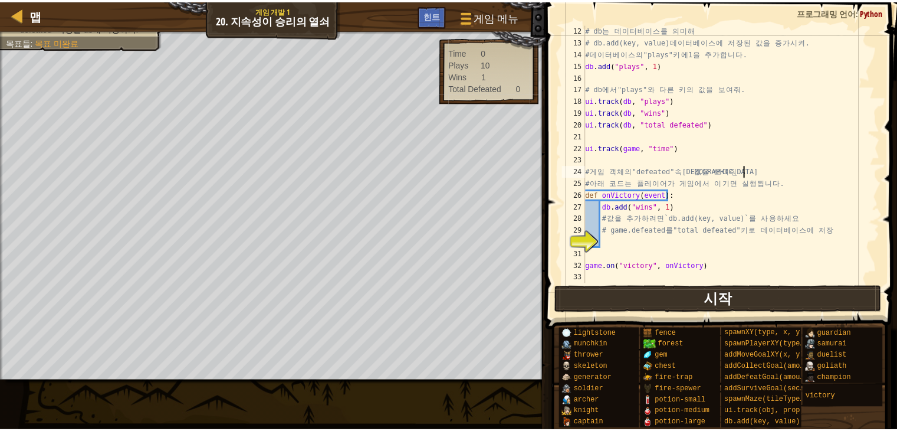
scroll to position [5, 12]
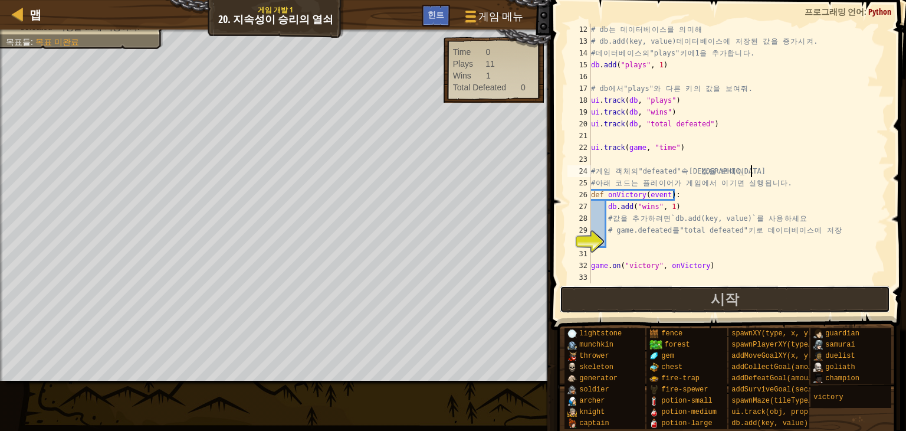
drag, startPoint x: 730, startPoint y: 296, endPoint x: 703, endPoint y: 289, distance: 27.6
click at [727, 294] on span "시작" at bounding box center [725, 298] width 28 height 19
click at [600, 297] on button "시작" at bounding box center [725, 299] width 331 height 27
click at [616, 303] on button "시작" at bounding box center [725, 299] width 331 height 27
select select "ko"
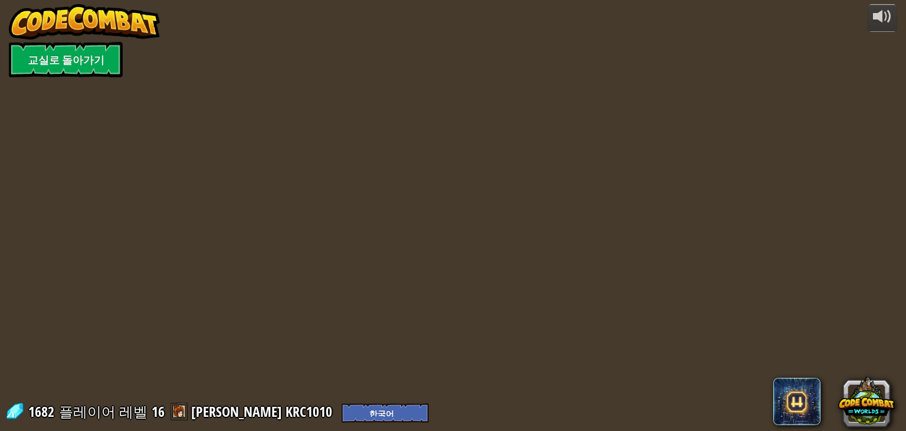
select select "ko"
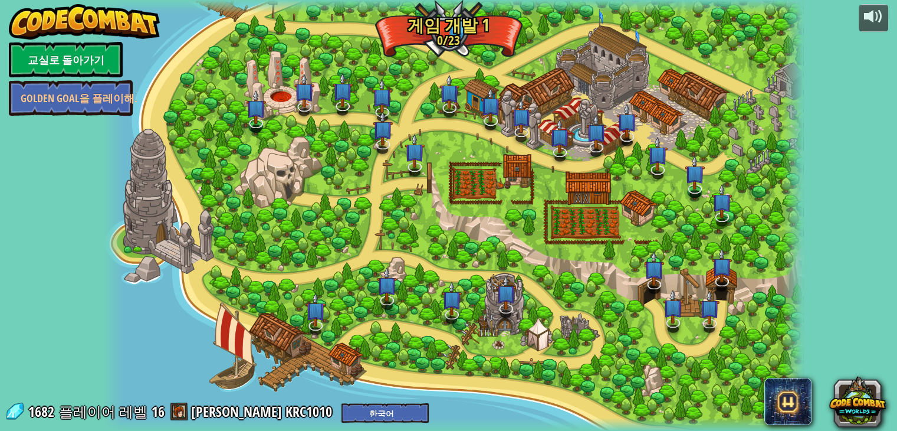
select select "ko"
click at [96, 67] on link "교실로 돌아가기" at bounding box center [66, 59] width 114 height 35
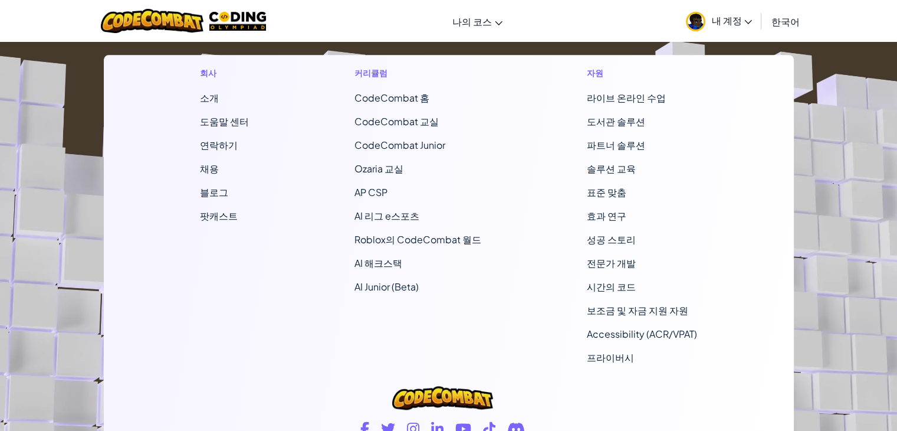
scroll to position [1534, 0]
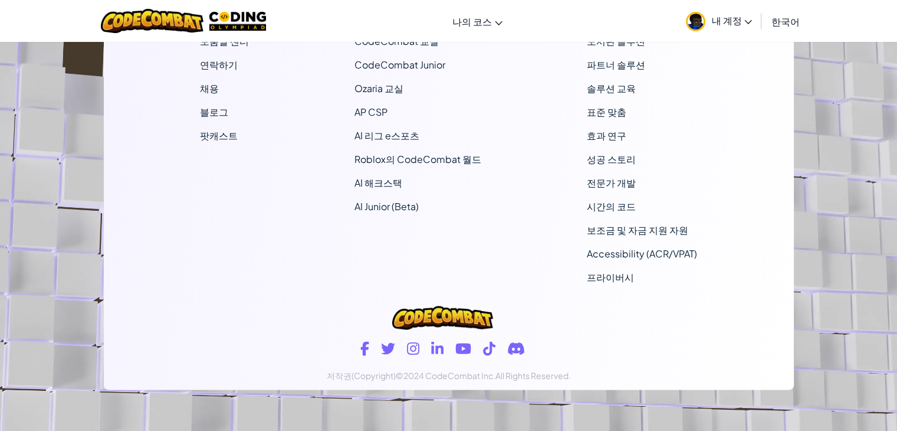
click at [478, 319] on img at bounding box center [442, 318] width 100 height 24
click at [447, 322] on img at bounding box center [442, 318] width 100 height 24
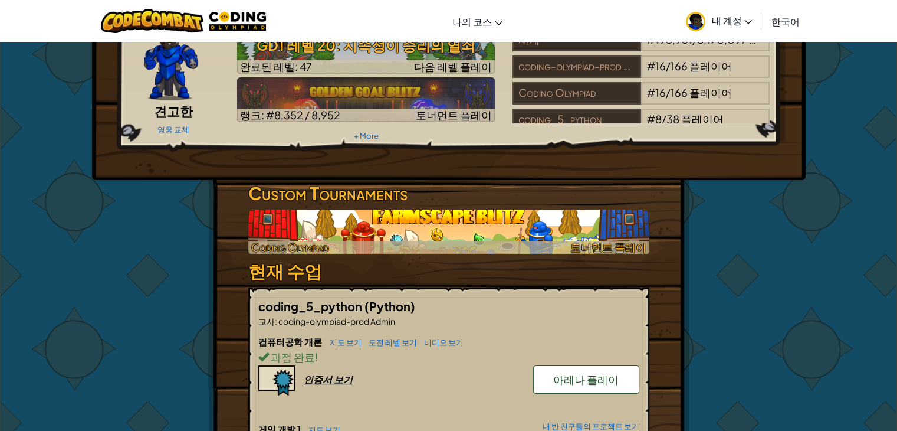
scroll to position [0, 0]
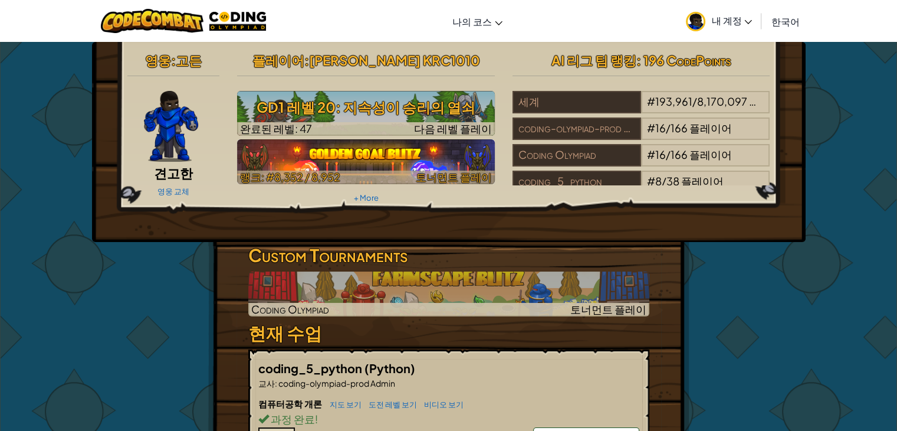
click at [408, 172] on div at bounding box center [366, 178] width 258 height 14
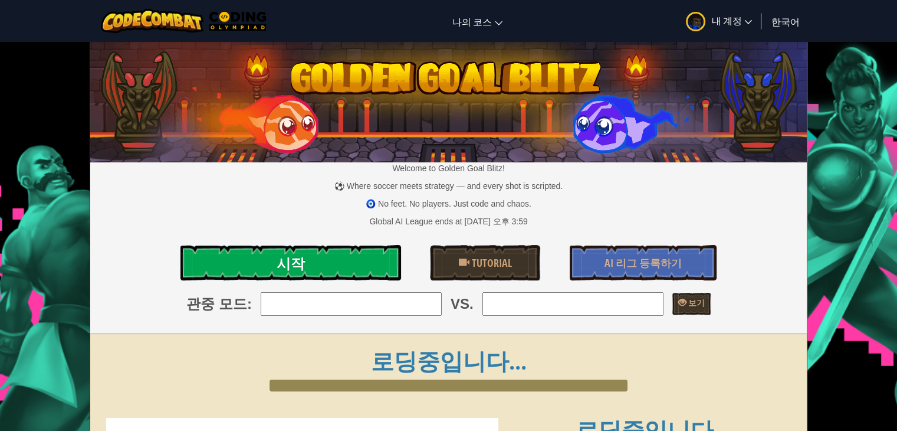
click at [354, 250] on link "시작" at bounding box center [291, 262] width 220 height 35
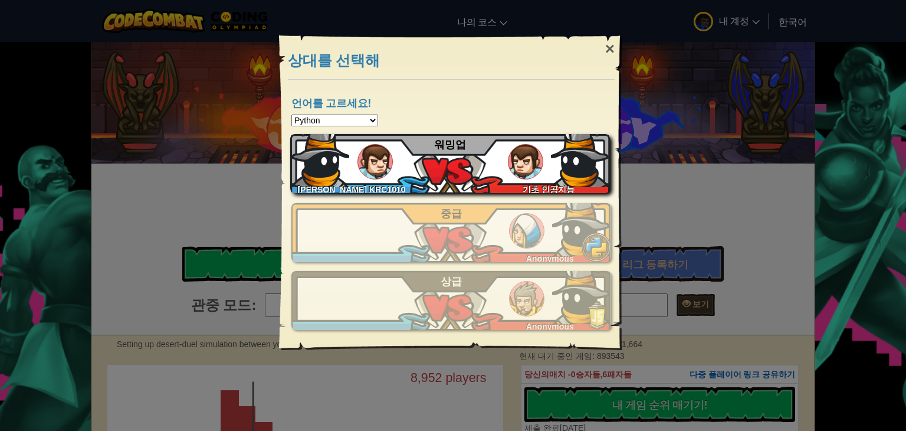
click at [545, 169] on div "SEOHO JEON KRC1010 기초 인공지능 워밍업" at bounding box center [450, 163] width 320 height 59
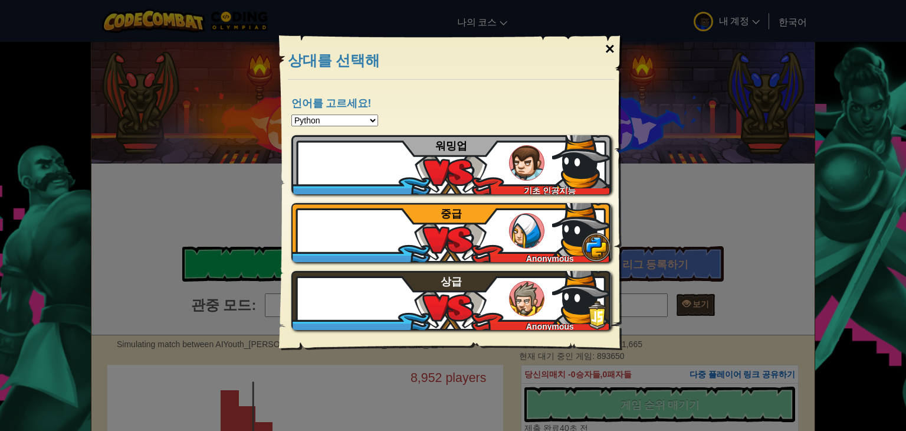
click at [612, 47] on div "×" at bounding box center [609, 49] width 27 height 34
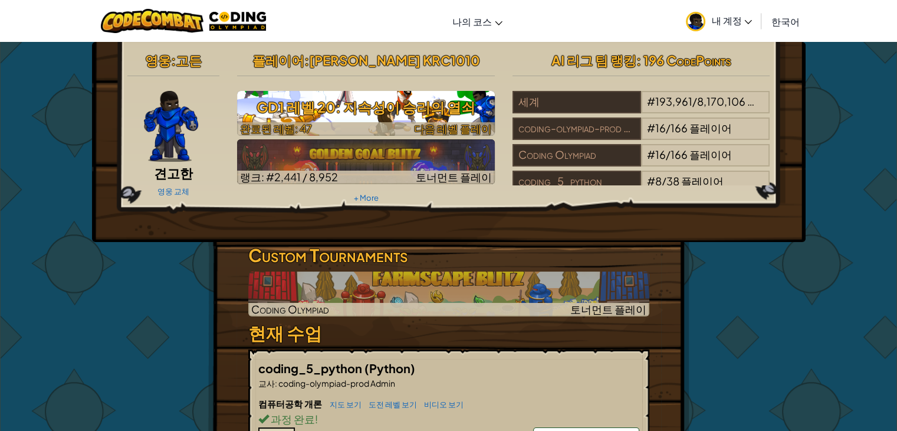
click at [399, 110] on h3 "GD1 레벨 20: 지속성이 승리의 열쇠" at bounding box center [366, 107] width 258 height 27
select select "ko"
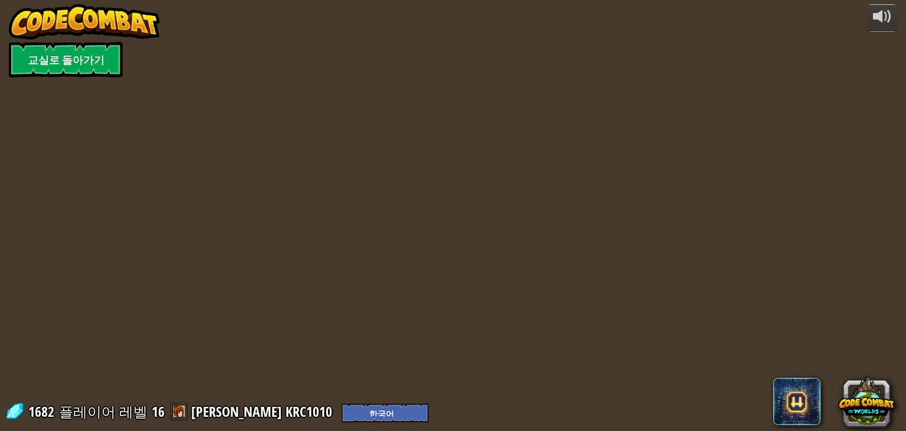
select select "ko"
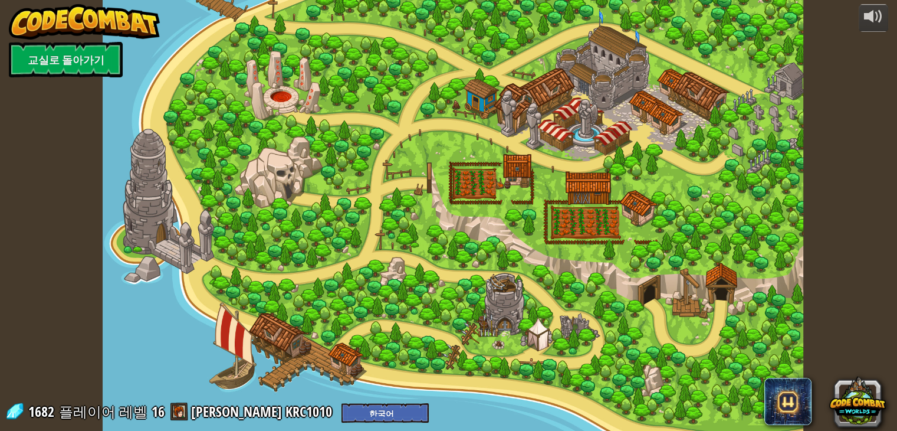
select select "ko"
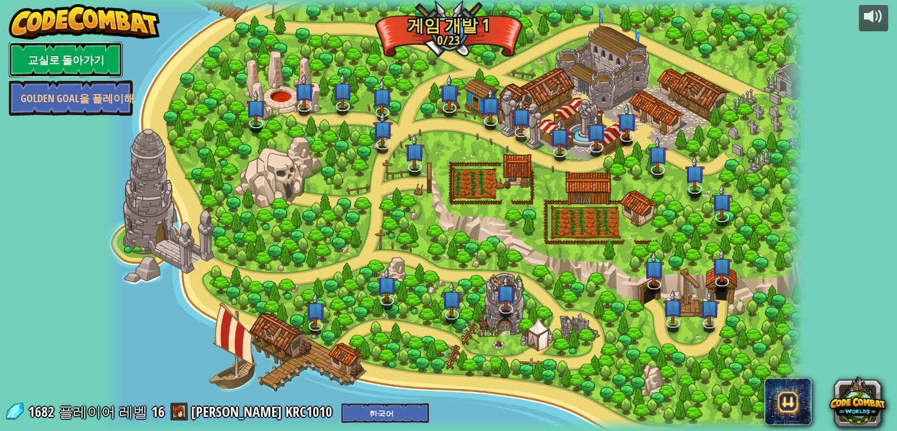
click at [98, 58] on link "교실로 돌아가기" at bounding box center [66, 59] width 114 height 35
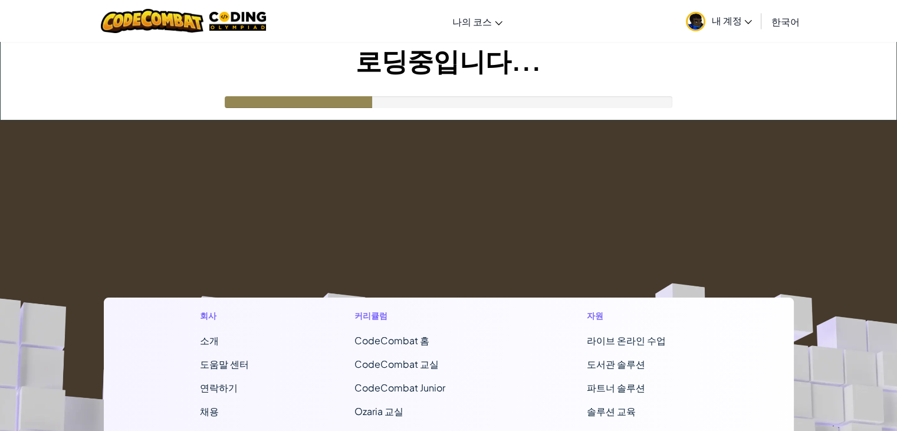
click at [398, 342] on span "CodeCombat 홈" at bounding box center [392, 340] width 75 height 12
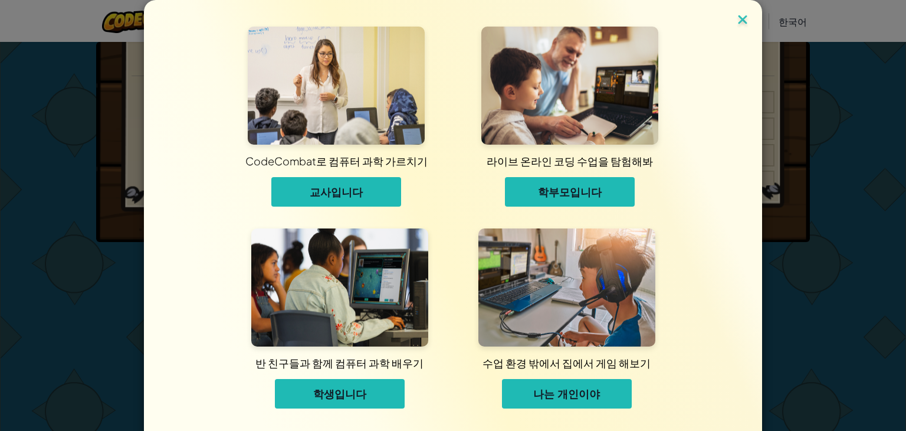
click at [740, 21] on img at bounding box center [742, 21] width 15 height 18
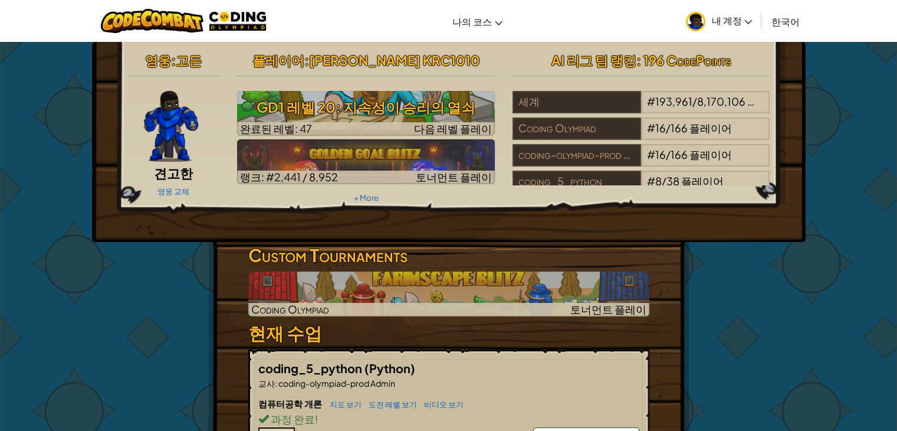
click at [183, 97] on img at bounding box center [171, 126] width 54 height 71
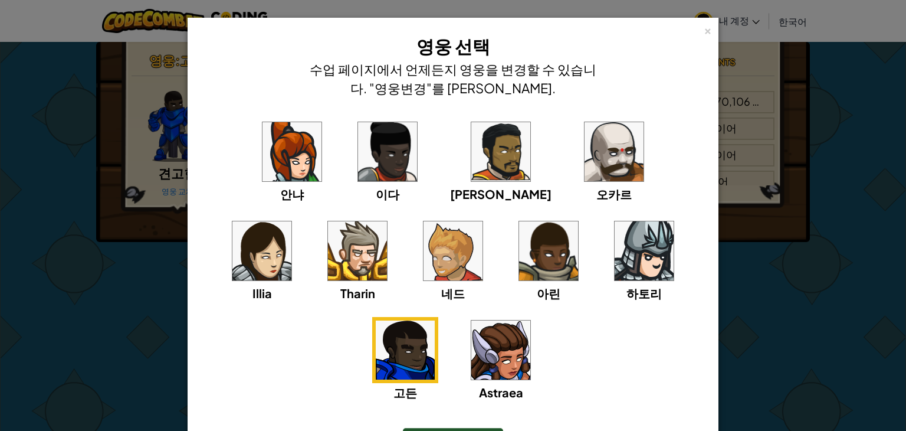
click at [328, 260] on img at bounding box center [357, 250] width 59 height 59
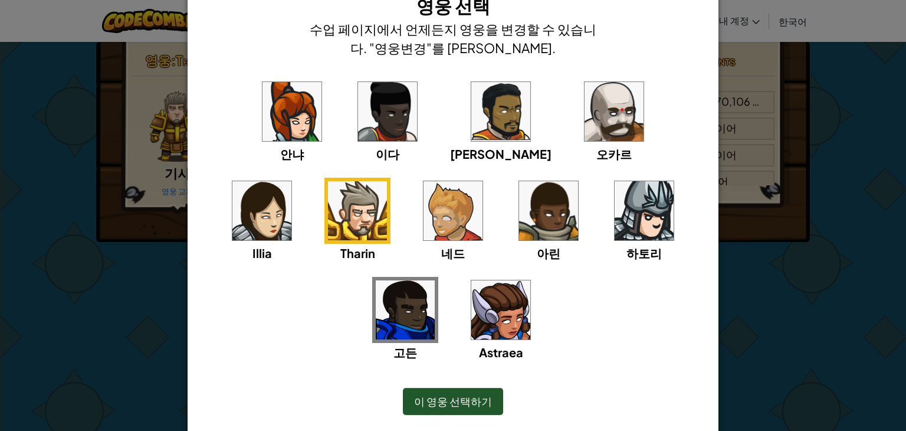
scroll to position [77, 0]
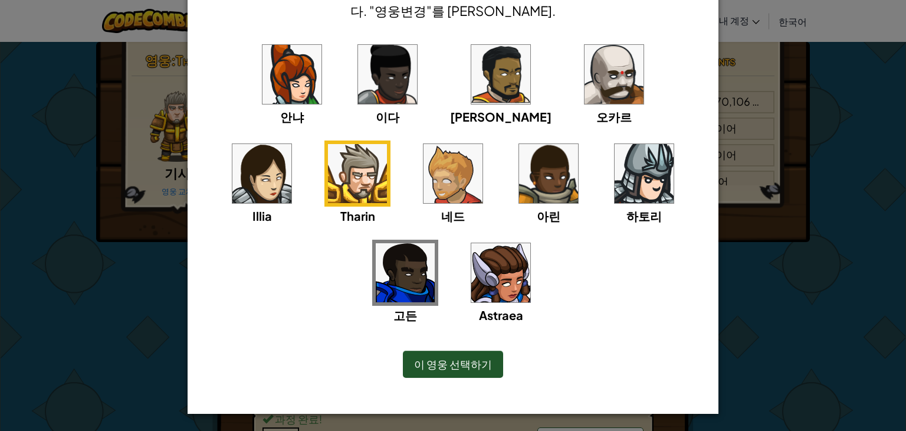
click at [448, 355] on div "이 영웅 선택하기" at bounding box center [453, 363] width 100 height 27
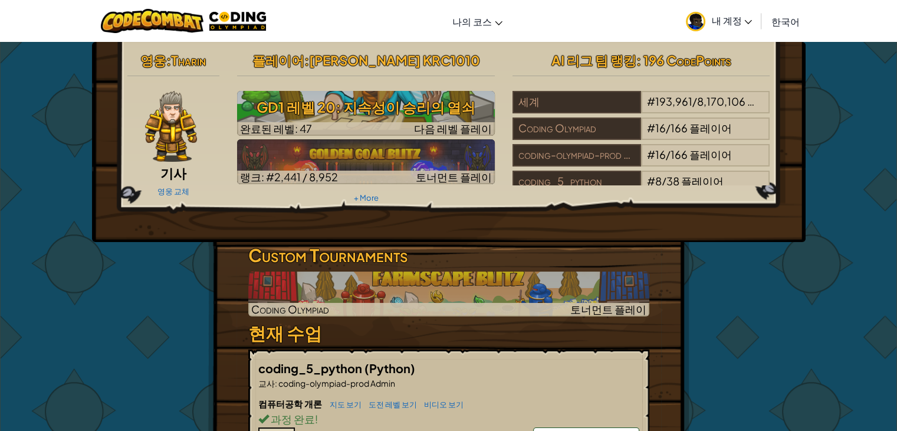
click at [172, 126] on img at bounding box center [171, 126] width 52 height 71
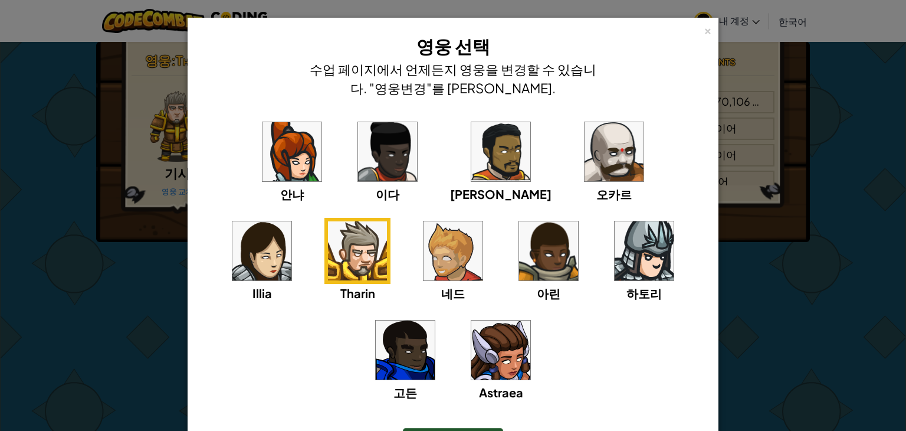
click at [435, 320] on img at bounding box center [405, 349] width 59 height 59
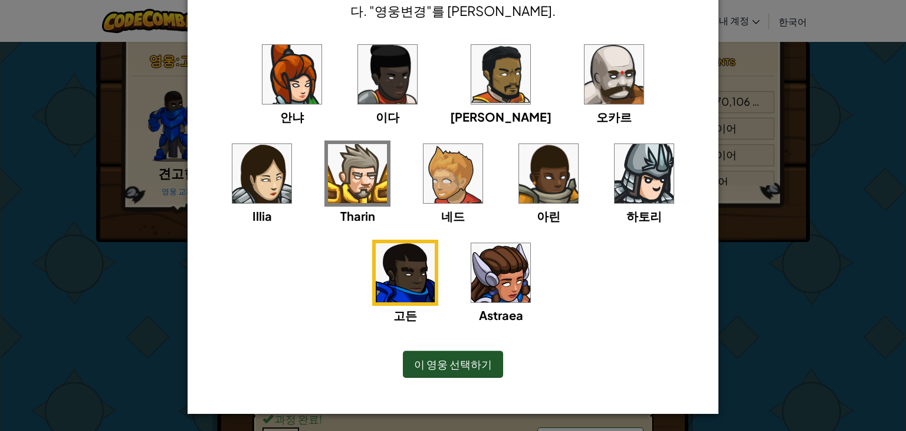
click at [484, 361] on span "이 영웅 선택하기" at bounding box center [453, 364] width 78 height 14
